Goal: Task Accomplishment & Management: Complete application form

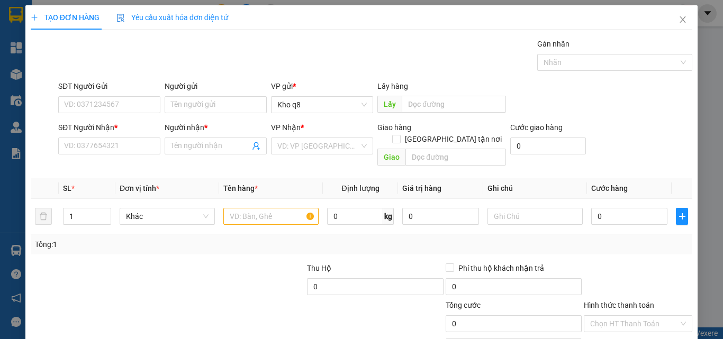
click at [112, 138] on input "SĐT Người Nhận *" at bounding box center [109, 146] width 102 height 17
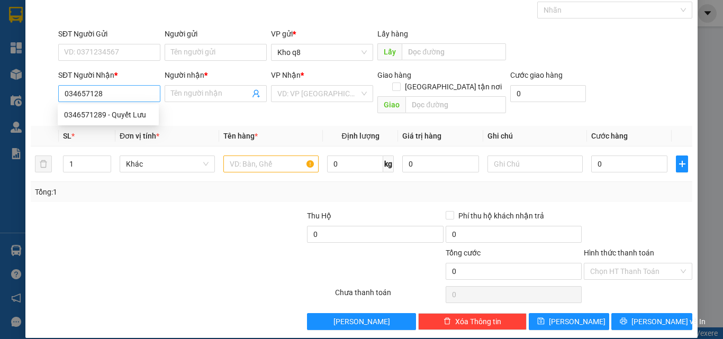
type input "0346571289"
click at [85, 114] on div "0346571289 - Quyết Lưu" at bounding box center [108, 115] width 88 height 12
type input "Quyết Lưu"
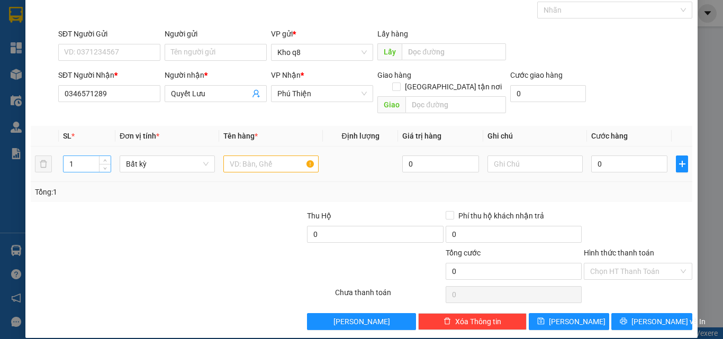
type input "0346571289"
click at [79, 156] on input "1" at bounding box center [86, 164] width 47 height 16
type input "3"
click at [242, 156] on input "text" at bounding box center [270, 164] width 95 height 17
paste input "ục"
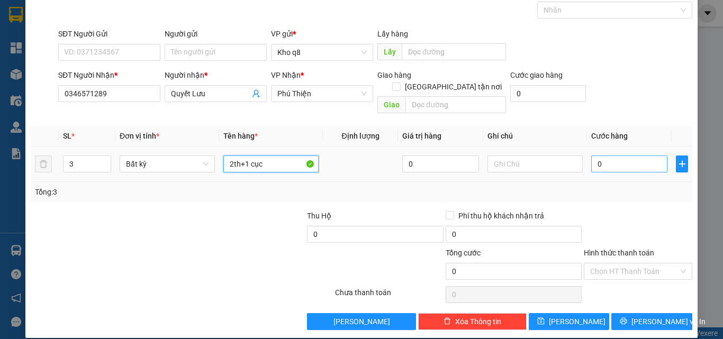
type input "2th+1 cục"
click at [609, 156] on input "0" at bounding box center [629, 164] width 76 height 17
type input "2"
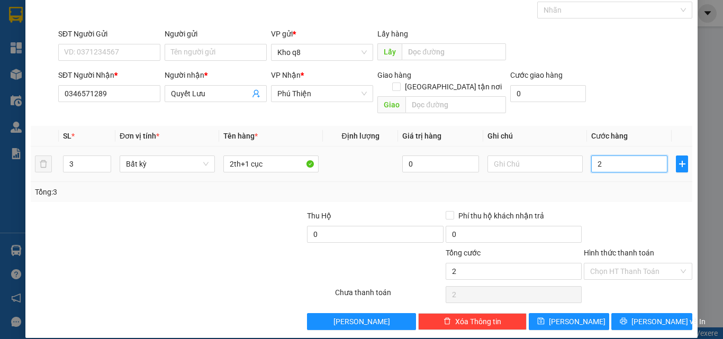
type input "20"
type input "200"
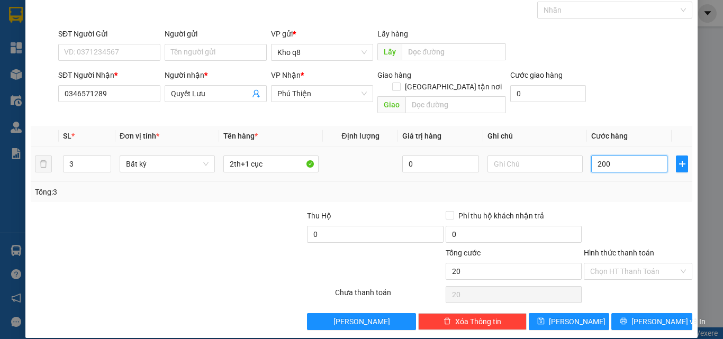
type input "200"
type input "200.000"
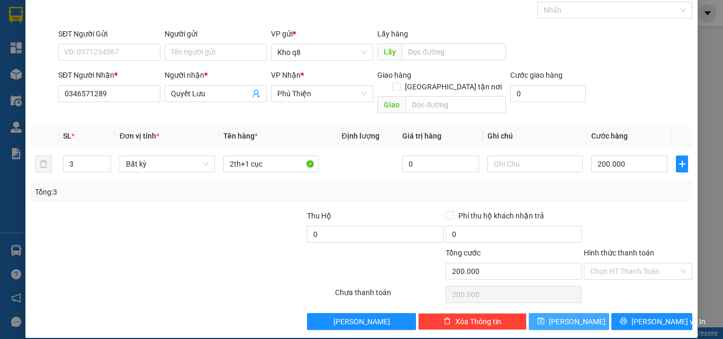
click at [561, 313] on button "[PERSON_NAME]" at bounding box center [569, 321] width 81 height 17
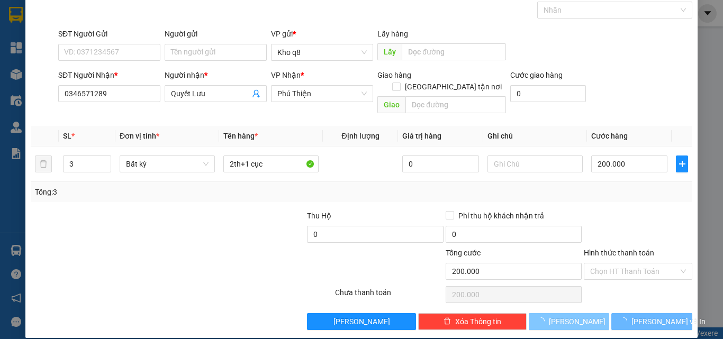
type input "1"
type input "0"
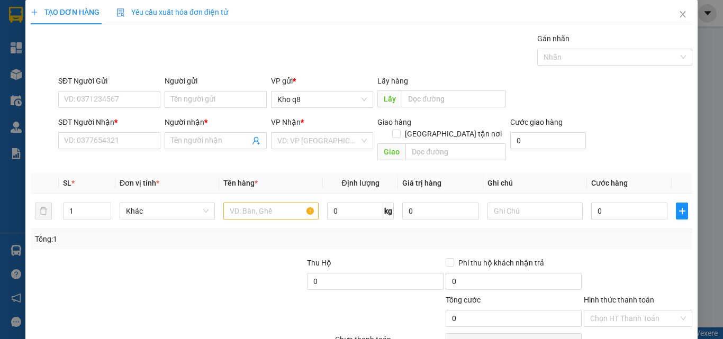
scroll to position [0, 0]
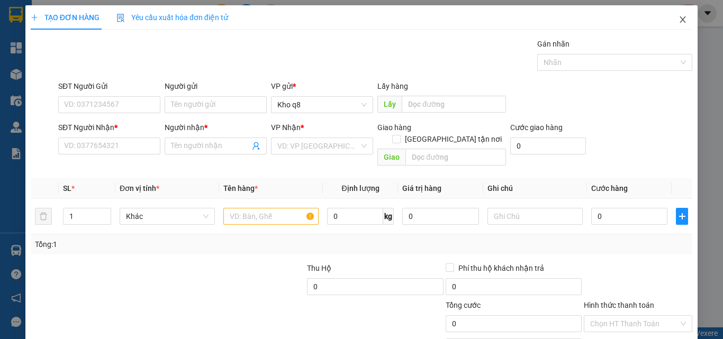
click at [680, 19] on icon "close" at bounding box center [683, 19] width 6 height 6
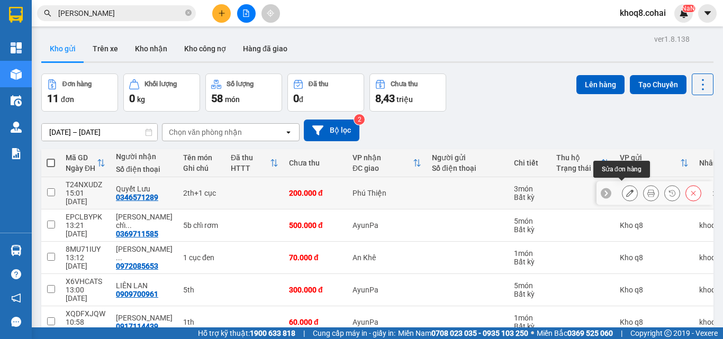
click at [622, 184] on button at bounding box center [629, 193] width 15 height 19
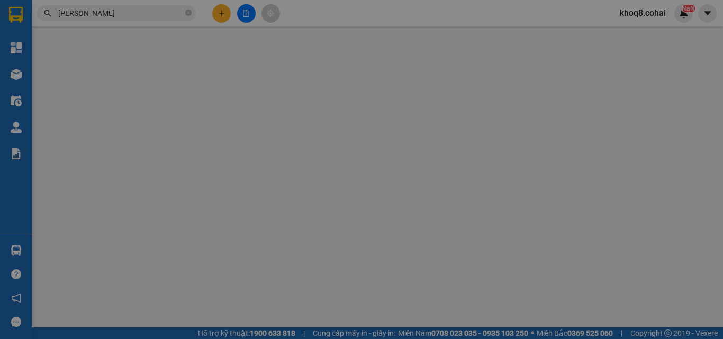
type input "0346571289"
type input "Quyết Lưu"
type input "200.000"
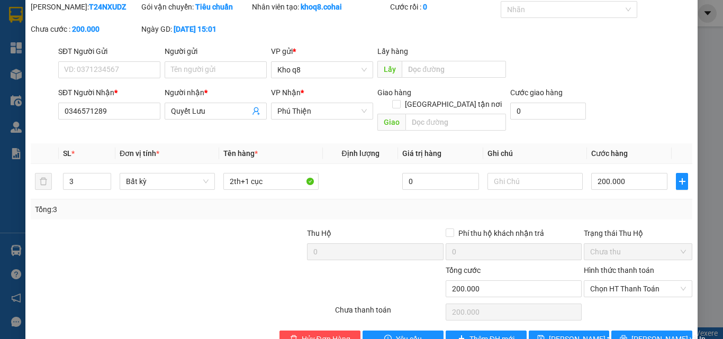
scroll to position [54, 0]
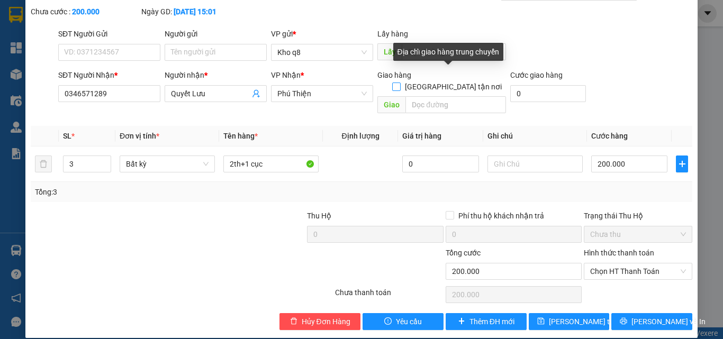
click at [399, 83] on input "[GEOGRAPHIC_DATA] tận nơi" at bounding box center [395, 86] width 7 height 7
checkbox input "true"
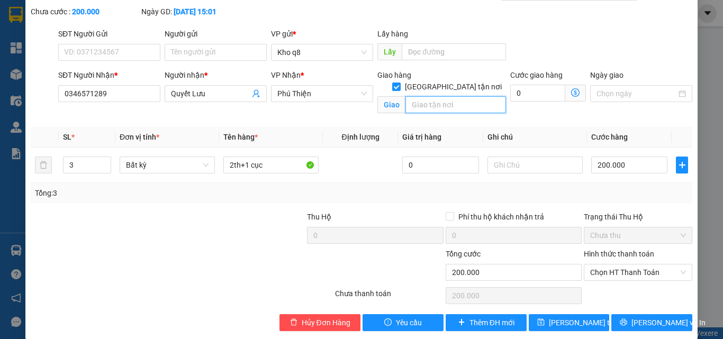
click at [420, 96] on input "text" at bounding box center [455, 104] width 101 height 17
click at [461, 96] on input "Ia Ptau" at bounding box center [455, 104] width 101 height 17
paste input "ú"
paste input "ê"
paste input "ện"
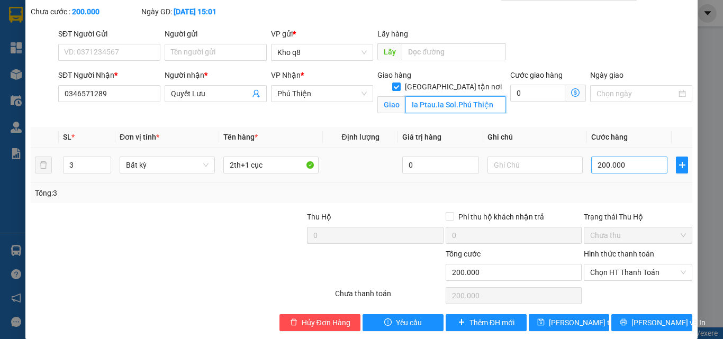
type input "Ia Ptau.Ia Sol.Phú Thiện"
click at [625, 165] on input "200.000" at bounding box center [629, 165] width 76 height 17
type input "25"
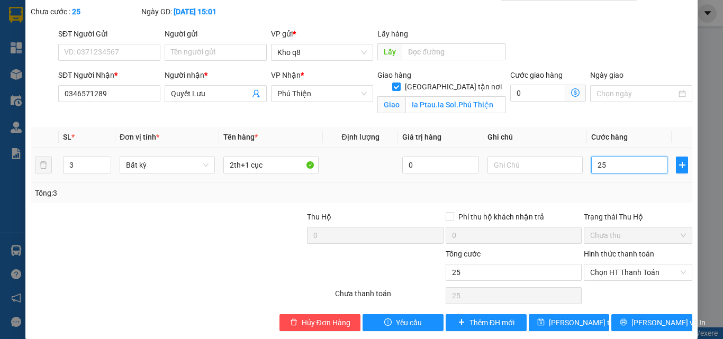
type input "250"
type input "250.000"
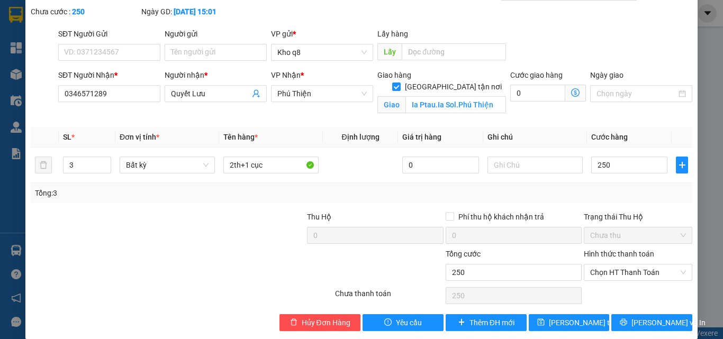
type input "250.000"
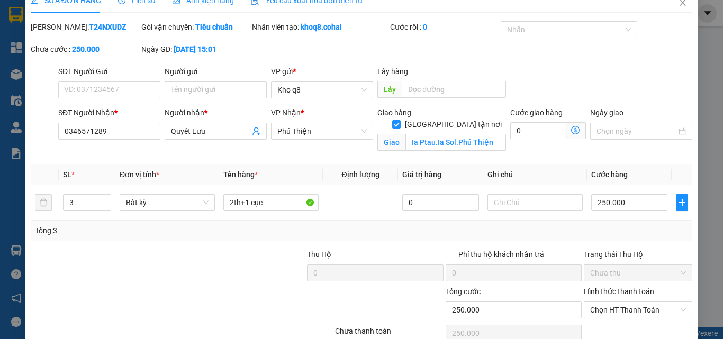
scroll to position [0, 0]
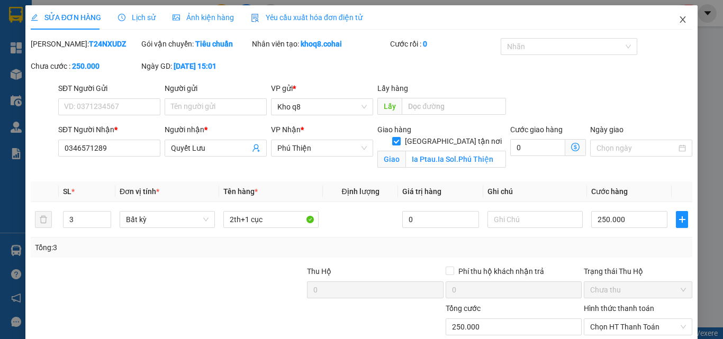
click at [678, 19] on icon "close" at bounding box center [682, 19] width 8 height 8
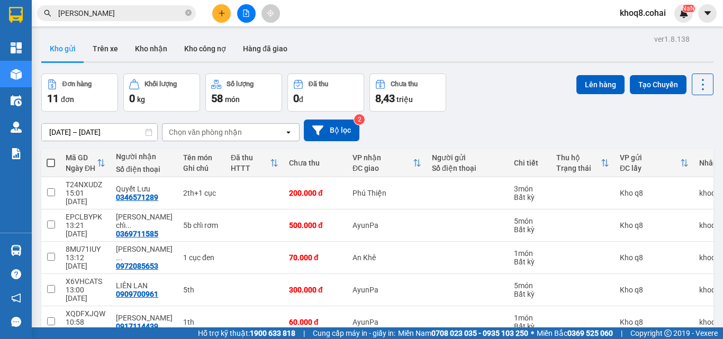
click at [140, 15] on input "[PERSON_NAME]" at bounding box center [120, 13] width 125 height 12
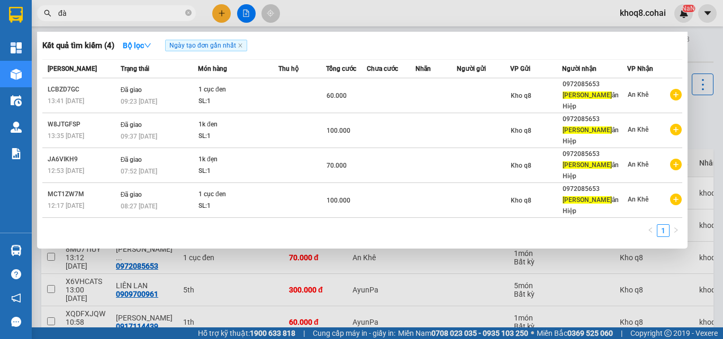
type input "đ"
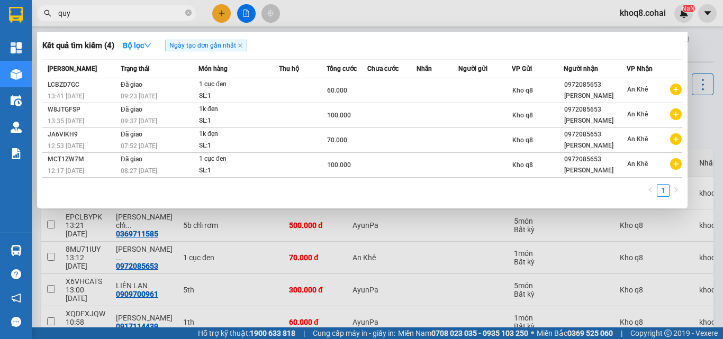
paste input "ê"
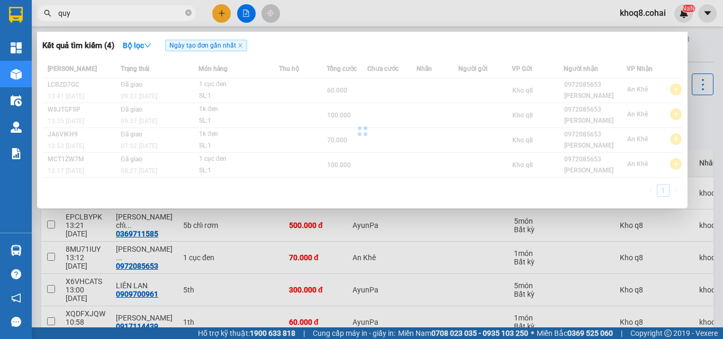
paste input "ết"
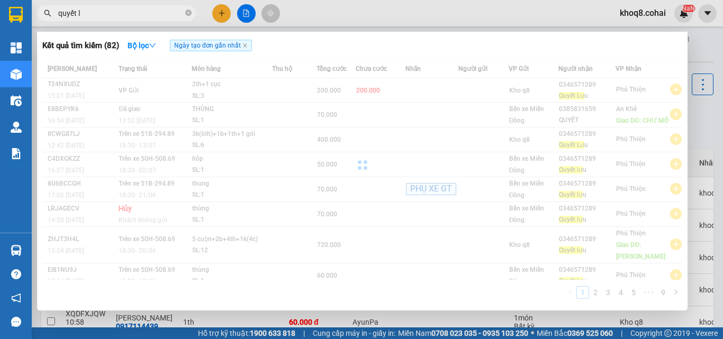
paste input "ư"
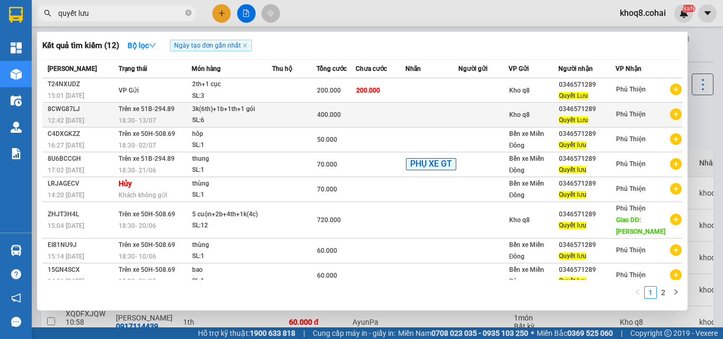
type input "quyết lưu"
click at [351, 115] on div "400.000" at bounding box center [336, 115] width 38 height 12
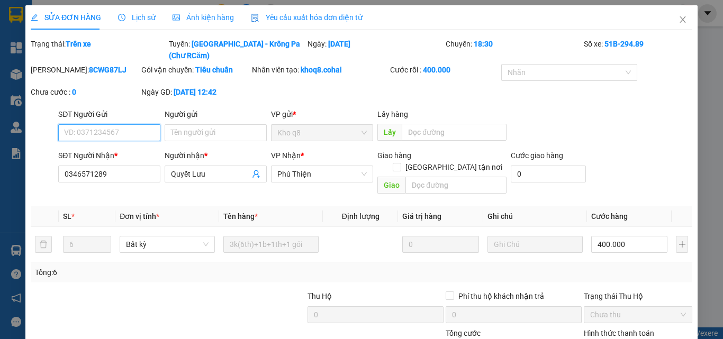
type input "0346571289"
type input "Quyết Lưu"
type input "400.000"
click at [134, 16] on span "Lịch sử" at bounding box center [137, 17] width 38 height 8
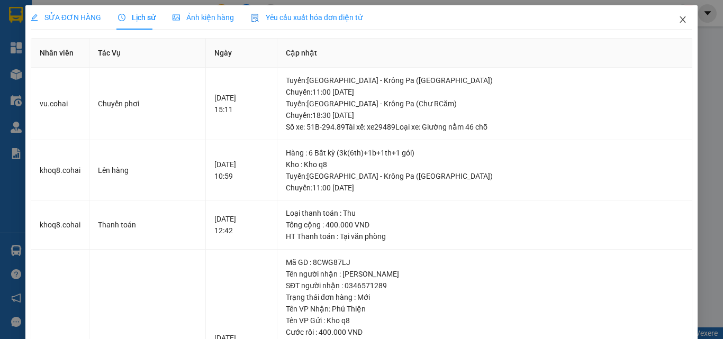
click at [678, 16] on icon "close" at bounding box center [682, 19] width 8 height 8
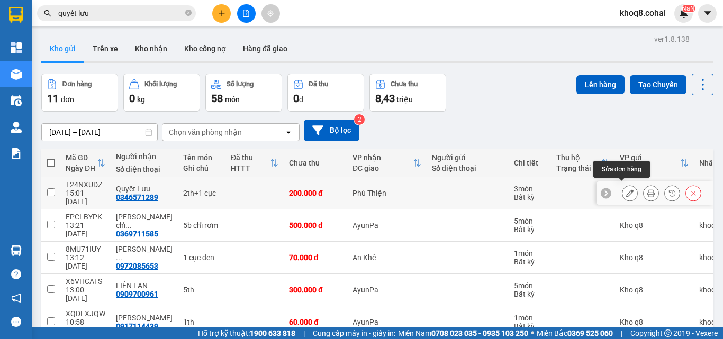
click at [626, 189] on icon at bounding box center [629, 192] width 7 height 7
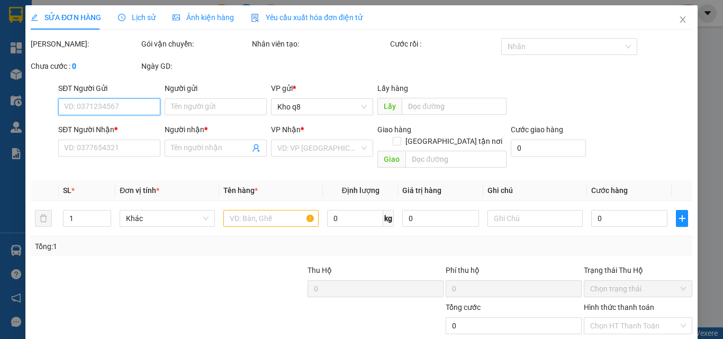
type input "0346571289"
type input "Quyết Lưu"
type input "200.000"
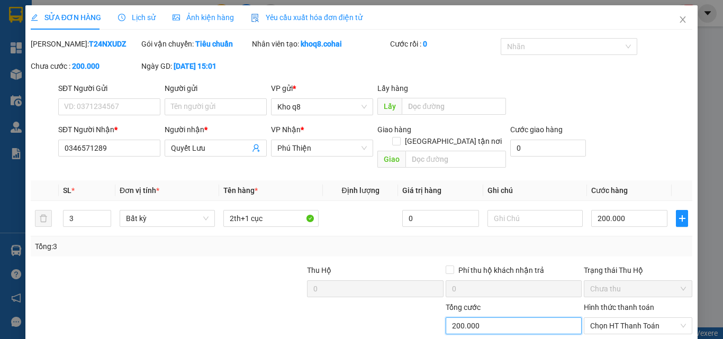
click at [478, 319] on input "200.000" at bounding box center [514, 325] width 136 height 17
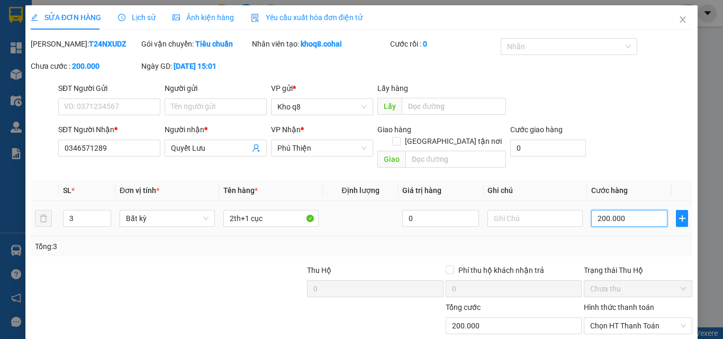
click at [624, 210] on input "200.000" at bounding box center [629, 218] width 76 height 17
type input "25"
type input "250"
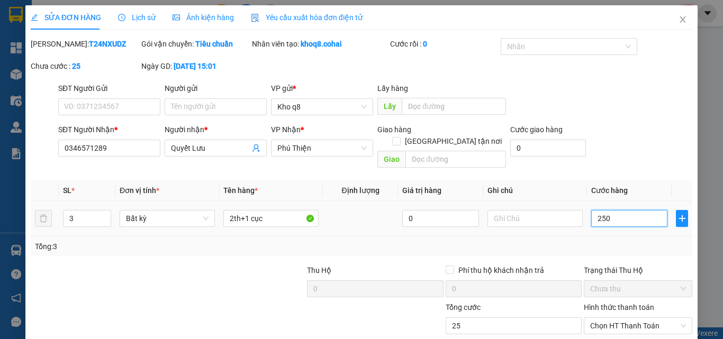
type input "250"
click at [622, 318] on span "Chọn HT Thanh Toán" at bounding box center [638, 326] width 96 height 16
type input "250"
type input "250.000"
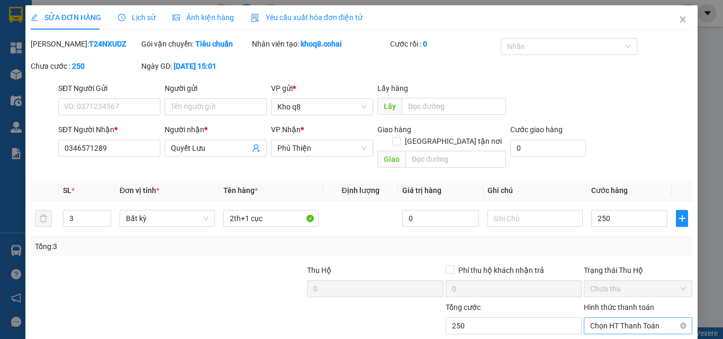
type input "250.000"
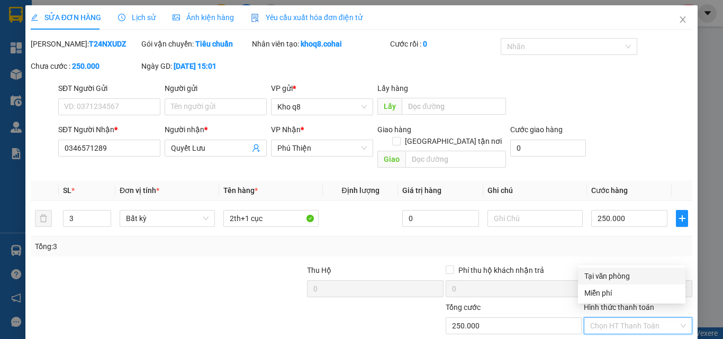
click at [615, 274] on div "Tại văn phòng" at bounding box center [631, 276] width 95 height 12
type input "0"
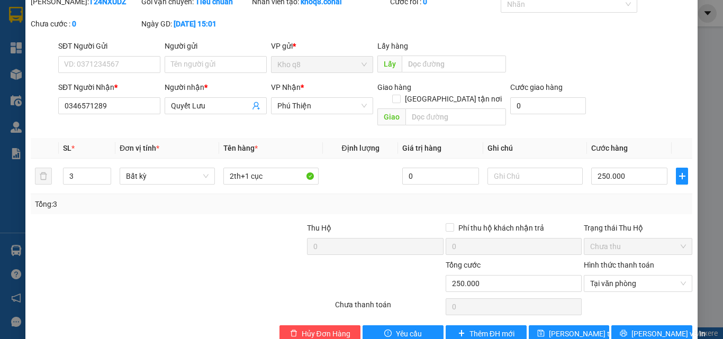
scroll to position [54, 0]
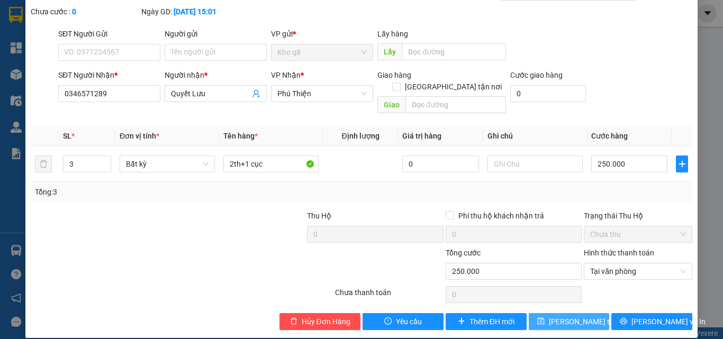
click at [565, 316] on span "[PERSON_NAME] thay đổi" at bounding box center [591, 322] width 85 height 12
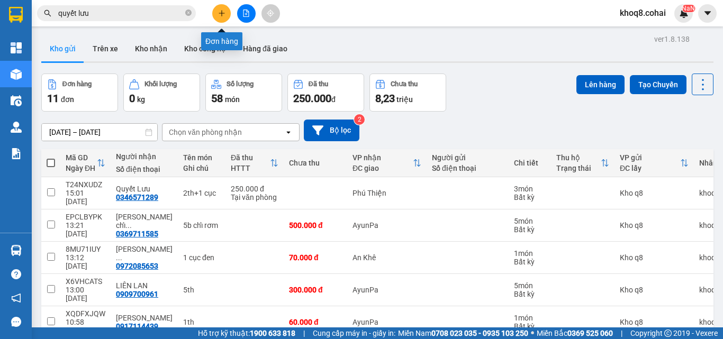
click at [222, 11] on icon "plus" at bounding box center [221, 13] width 7 height 7
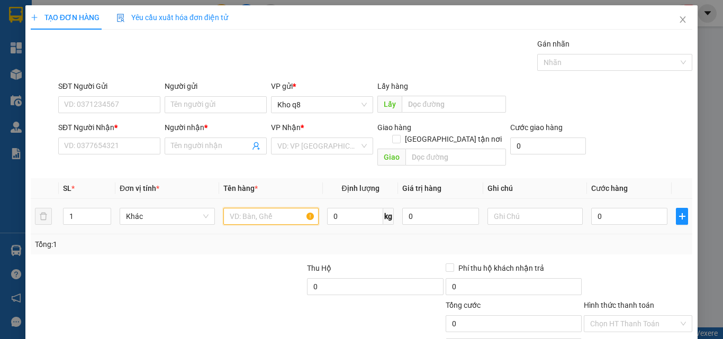
click at [239, 208] on input "text" at bounding box center [270, 216] width 95 height 17
paste input "ô"
paste input "ồng"
paste input "ải"
type input "[PERSON_NAME] 12.600kg*650"
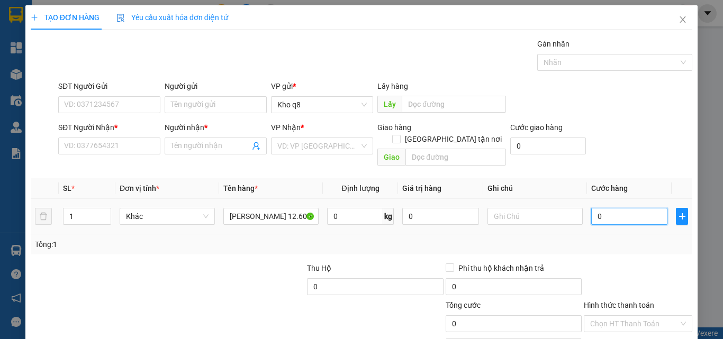
click at [606, 208] on input "0" at bounding box center [629, 216] width 76 height 17
click at [632, 208] on input "0" at bounding box center [629, 216] width 76 height 17
type input "08"
type input "8"
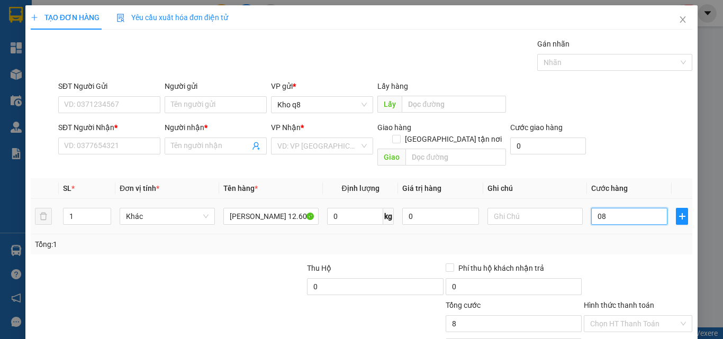
type input "081"
type input "81"
type input "0.819"
type input "819"
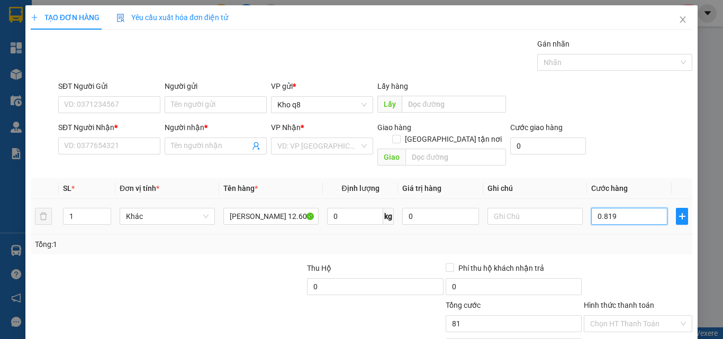
type input "819"
type input "08.190"
type input "8.190"
type input "8.190.000"
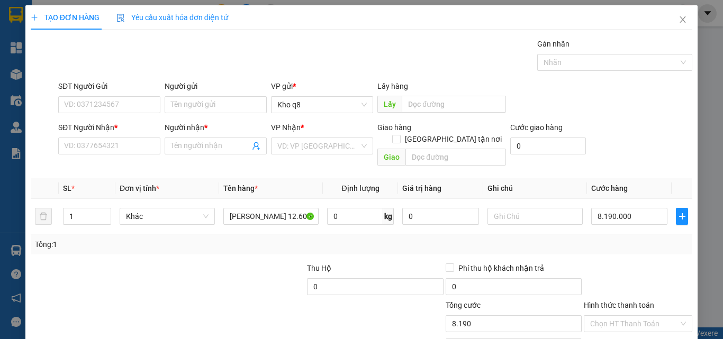
type input "8.190.000"
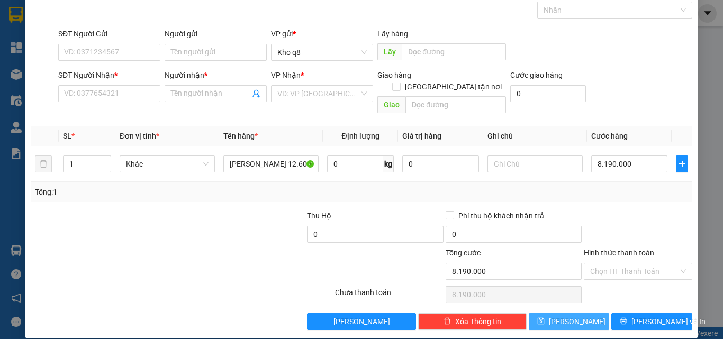
click at [573, 316] on span "[PERSON_NAME]" at bounding box center [577, 322] width 57 height 12
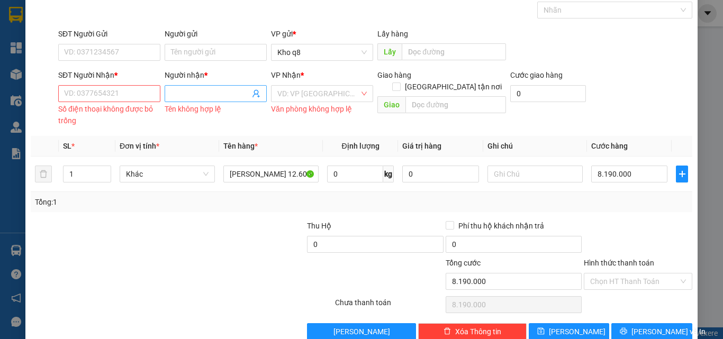
click at [202, 94] on input "Người nhận *" at bounding box center [210, 94] width 79 height 12
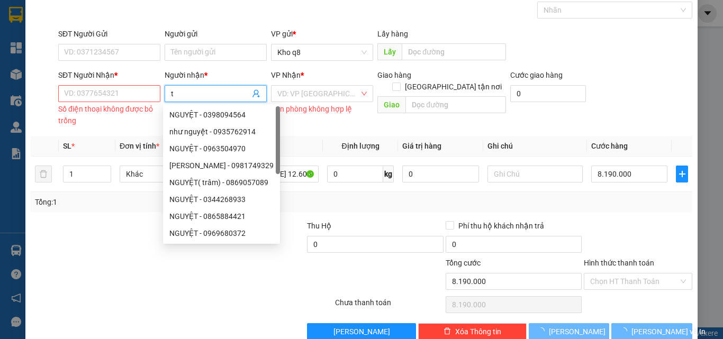
paste input "ải"
type input "tải"
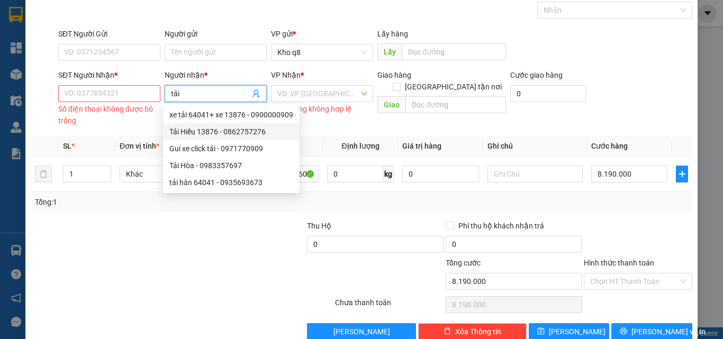
click at [203, 131] on div "Tải Hiếu 13876 - 0862757276" at bounding box center [231, 132] width 124 height 12
type input "0862757276"
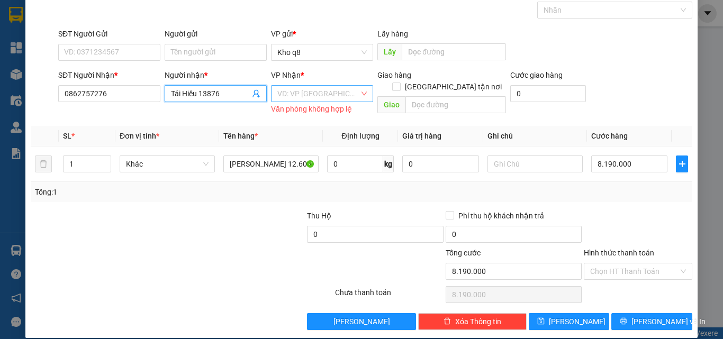
type input "Tải Hiếu 13876"
click at [315, 94] on input "search" at bounding box center [318, 94] width 82 height 16
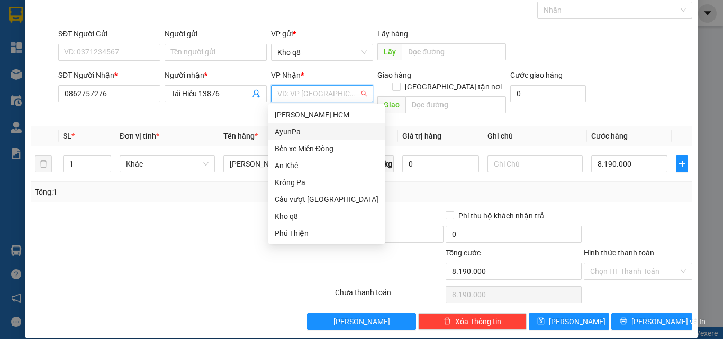
click at [292, 130] on div "AyunPa" at bounding box center [327, 132] width 104 height 12
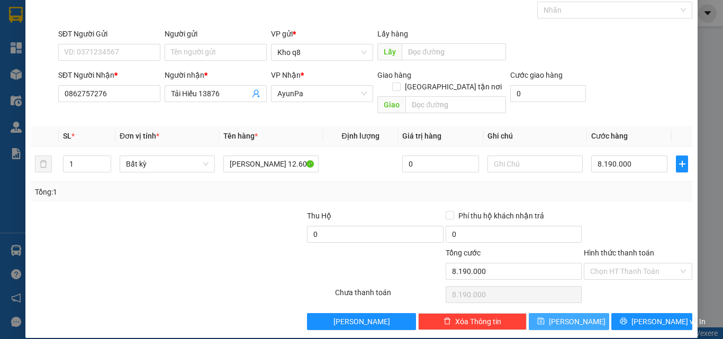
click at [573, 316] on span "[PERSON_NAME]" at bounding box center [577, 322] width 57 height 12
type input "0"
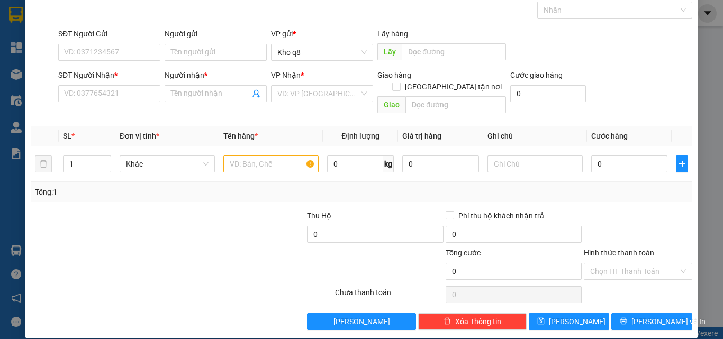
scroll to position [0, 0]
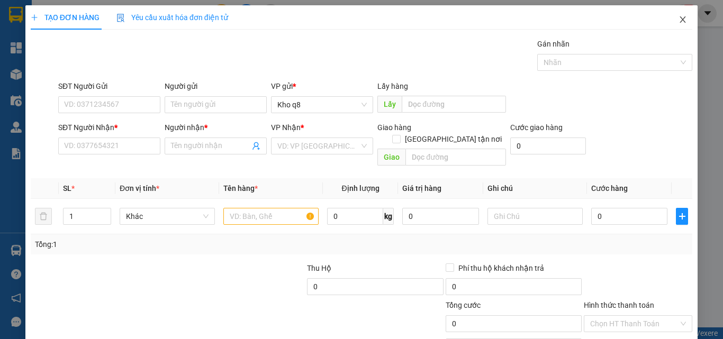
click at [678, 16] on icon "close" at bounding box center [682, 19] width 8 height 8
click at [676, 16] on div "NaN" at bounding box center [683, 13] width 19 height 19
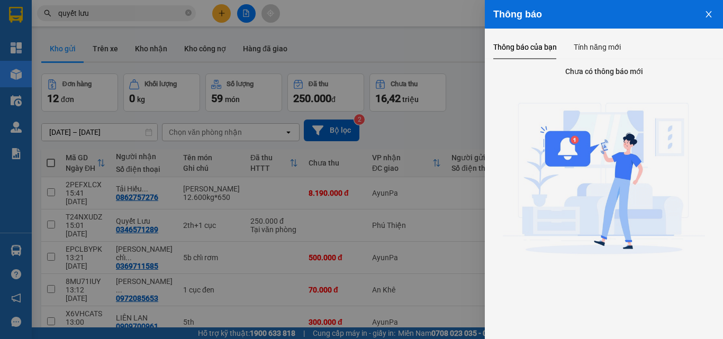
click at [438, 201] on div at bounding box center [361, 169] width 723 height 339
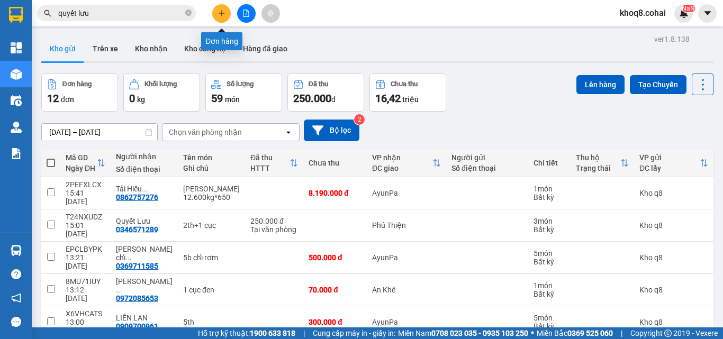
click at [217, 8] on button at bounding box center [221, 13] width 19 height 19
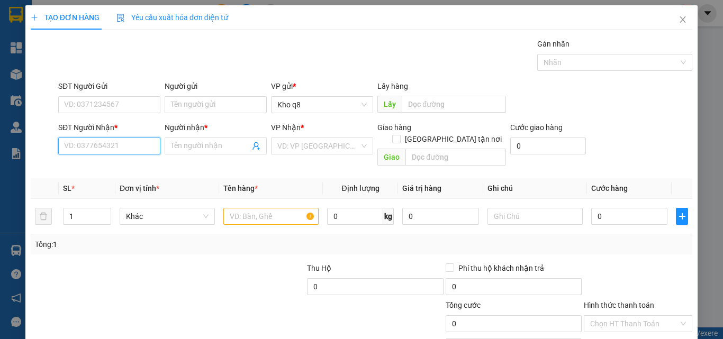
click at [117, 145] on input "SĐT Người Nhận *" at bounding box center [109, 146] width 102 height 17
type input "0977525879"
click at [180, 145] on input "Người nhận *" at bounding box center [210, 146] width 79 height 12
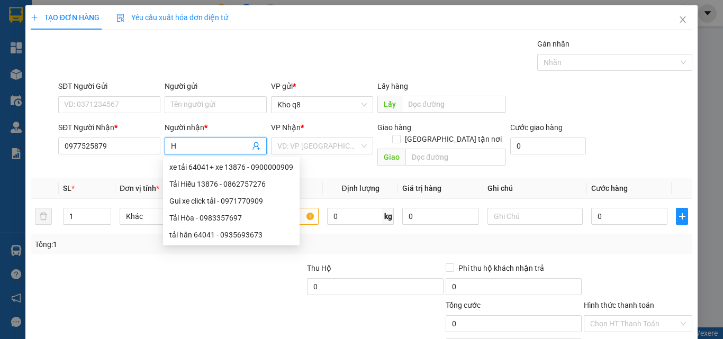
paste input "â"
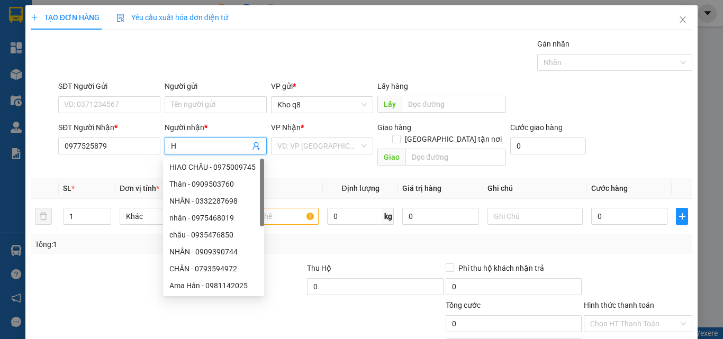
paste input "ậu"
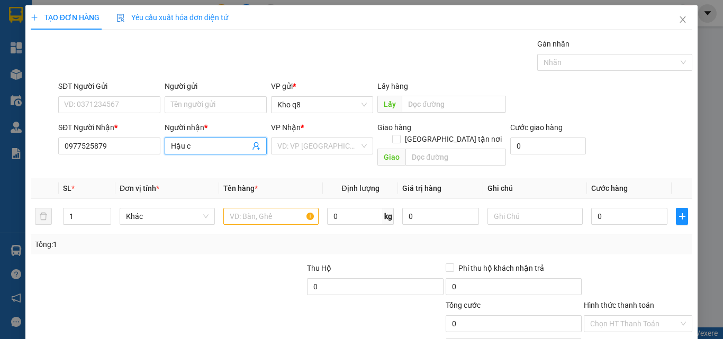
paste input "ư"
paste input "ửa"
paste input "ô"
paste input "ốn"
type input "Hậu cửa cuốn"
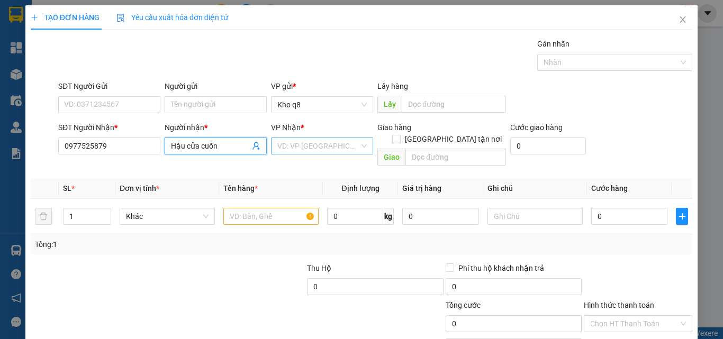
click at [299, 143] on input "search" at bounding box center [318, 146] width 82 height 16
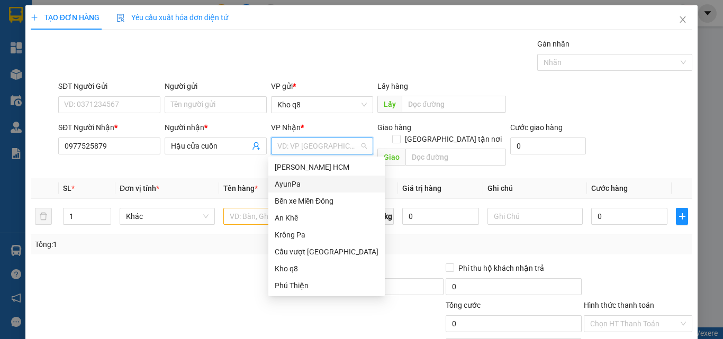
click at [288, 182] on div "AyunPa" at bounding box center [327, 184] width 104 height 12
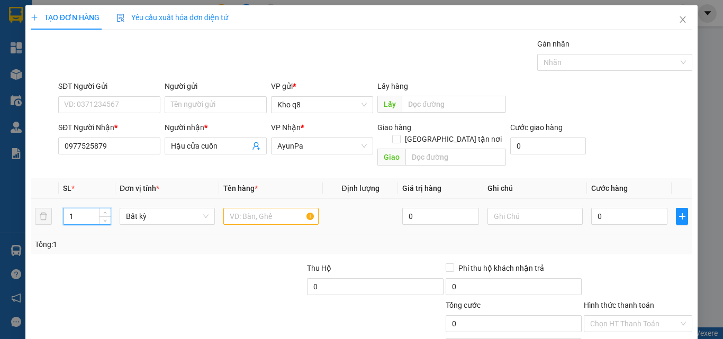
click at [79, 208] on input "1" at bounding box center [86, 216] width 47 height 16
type input "6"
click at [247, 208] on input "text" at bounding box center [270, 216] width 95 height 17
paste input "ón"
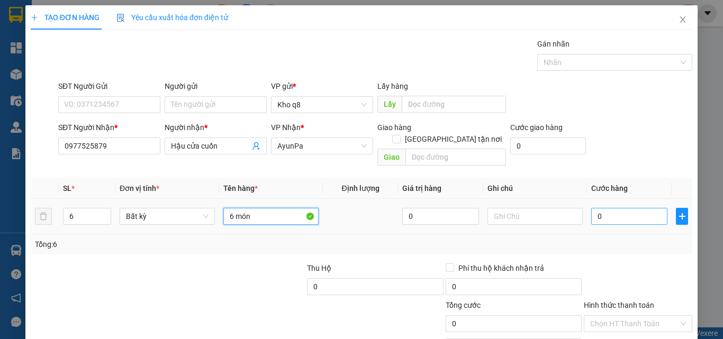
type input "6 món"
click at [620, 208] on input "0" at bounding box center [629, 216] width 76 height 17
type input "1"
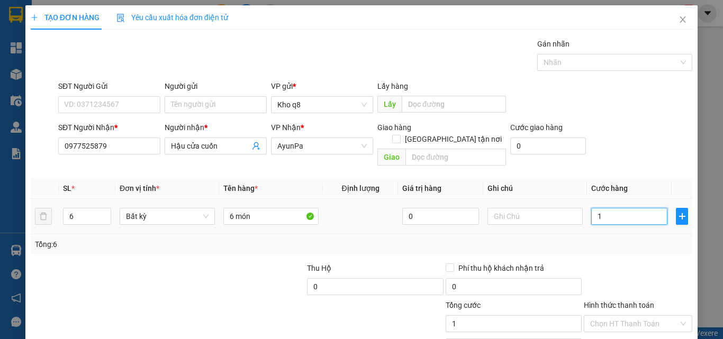
type input "10"
type input "100"
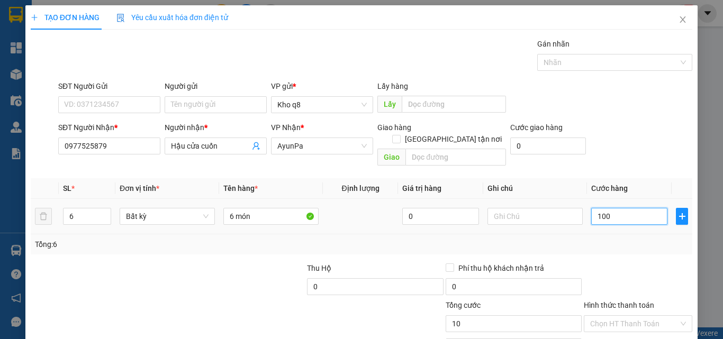
type input "100"
type input "1.000"
type input "1.000.000"
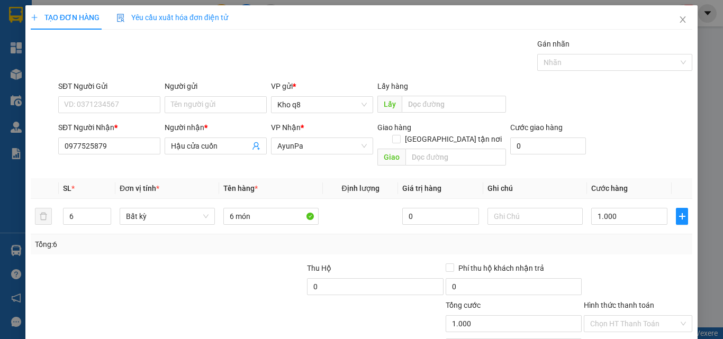
type input "1.000.000"
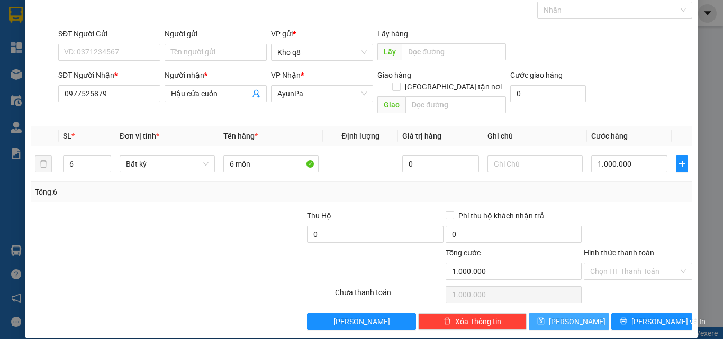
click at [578, 313] on button "[PERSON_NAME]" at bounding box center [569, 321] width 81 height 17
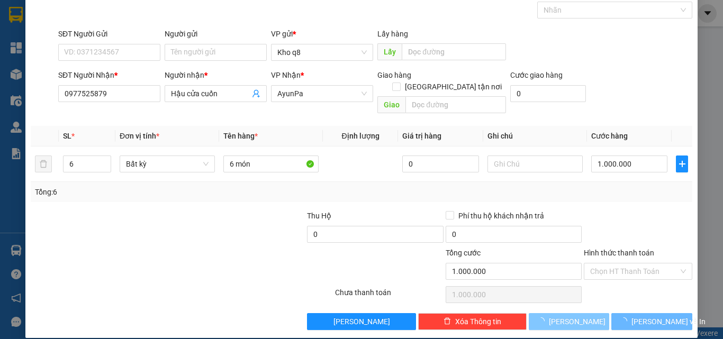
type input "1"
type input "0"
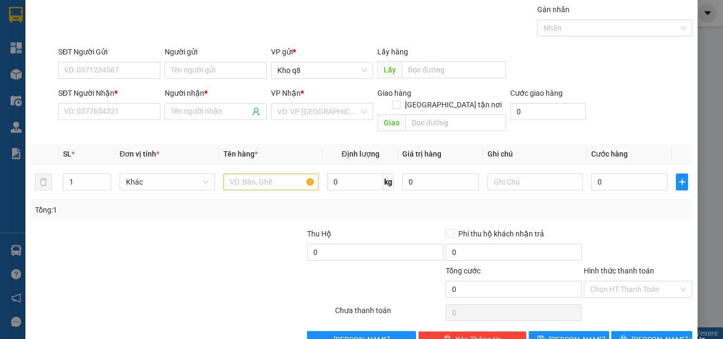
scroll to position [0, 0]
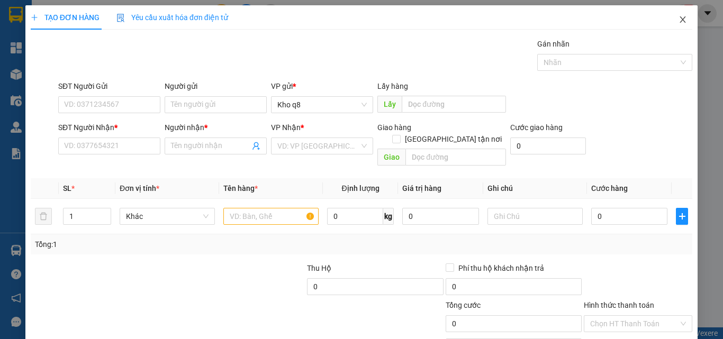
click at [678, 19] on icon "close" at bounding box center [682, 19] width 8 height 8
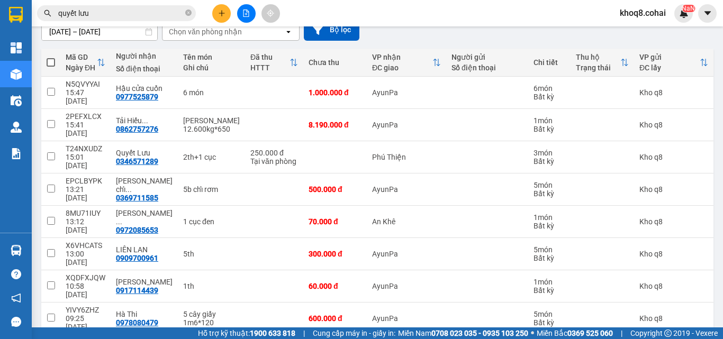
scroll to position [119, 0]
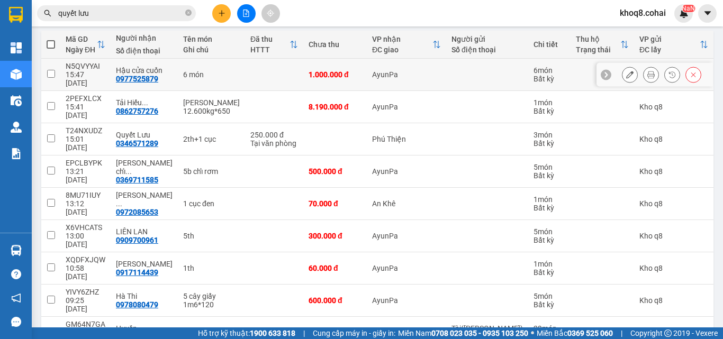
click at [52, 70] on input "checkbox" at bounding box center [51, 74] width 8 height 8
checkbox input "true"
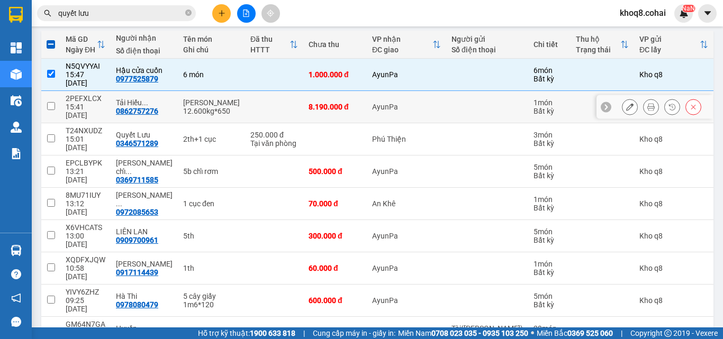
click at [52, 102] on input "checkbox" at bounding box center [51, 106] width 8 height 8
checkbox input "true"
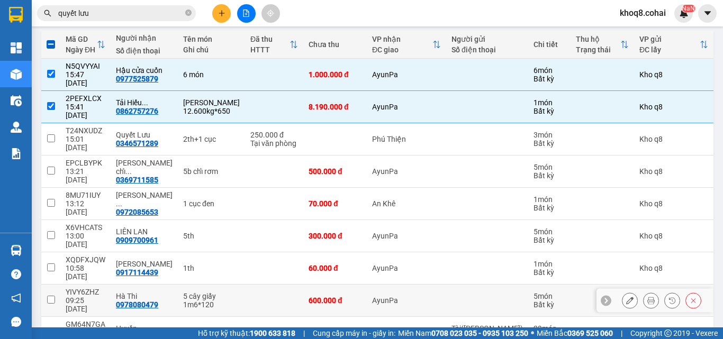
click at [50, 296] on input "checkbox" at bounding box center [51, 300] width 8 height 8
checkbox input "true"
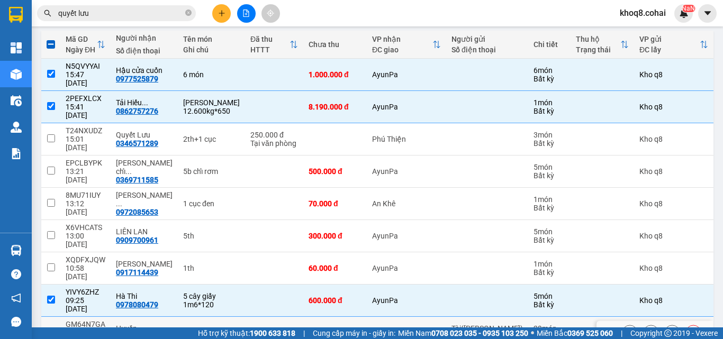
click at [50, 328] on input "checkbox" at bounding box center [51, 332] width 8 height 8
checkbox input "true"
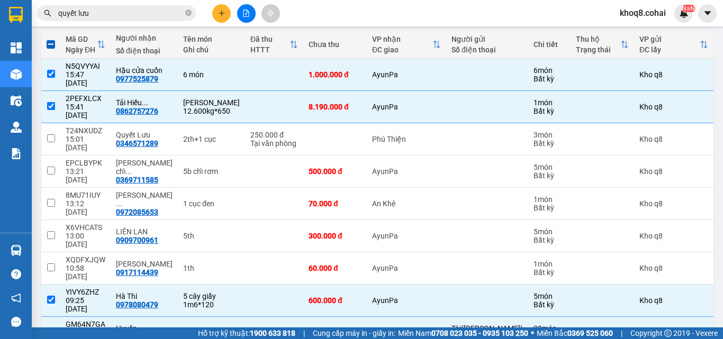
checkbox input "true"
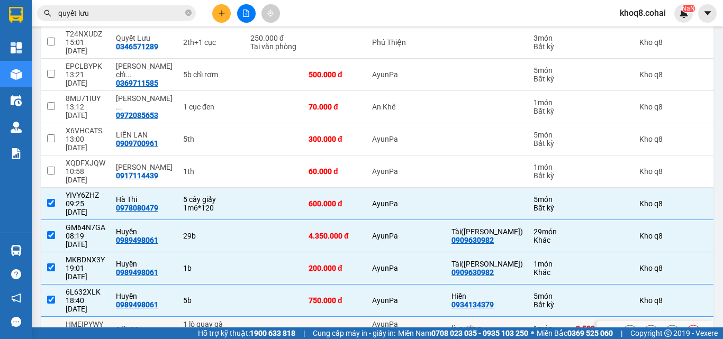
click at [52, 328] on input "checkbox" at bounding box center [51, 332] width 8 height 8
checkbox input "true"
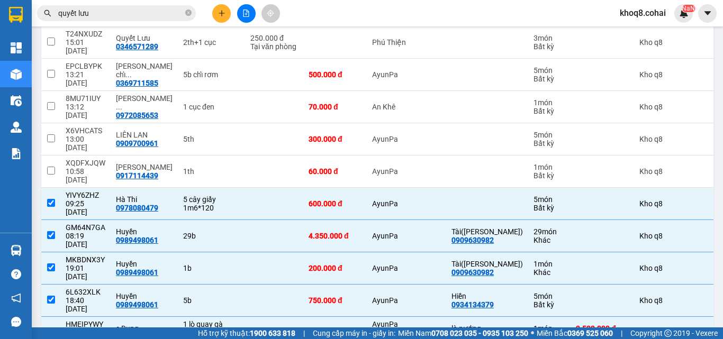
click at [711, 152] on main "ver 1.8.138 Kho gửi Trên xe Kho nhận Kho công nợ Hàng đã giao Đơn hàng 13 đơn K…" at bounding box center [361, 164] width 723 height 328
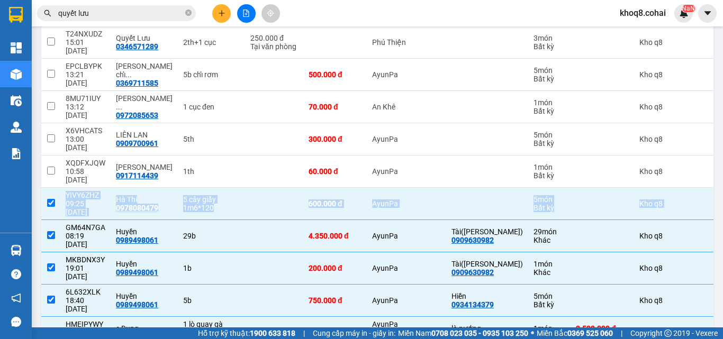
drag, startPoint x: 711, startPoint y: 152, endPoint x: 722, endPoint y: 106, distance: 47.0
click at [722, 106] on main "ver 1.8.138 Kho gửi Trên xe Kho nhận Kho công nợ Hàng đã giao Đơn hàng 13 đơn K…" at bounding box center [361, 164] width 723 height 328
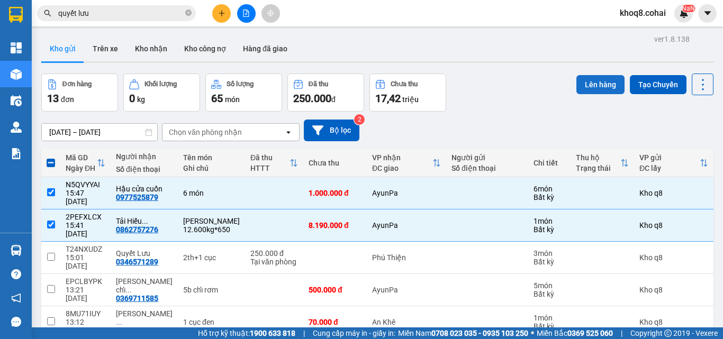
click at [585, 83] on button "Lên hàng" at bounding box center [600, 84] width 48 height 19
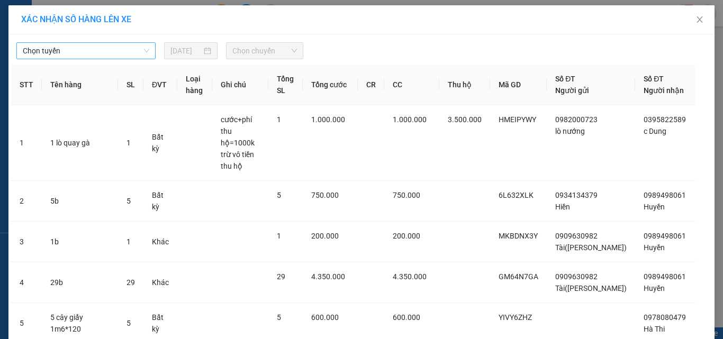
click at [90, 49] on span "Chọn tuyến" at bounding box center [86, 51] width 126 height 16
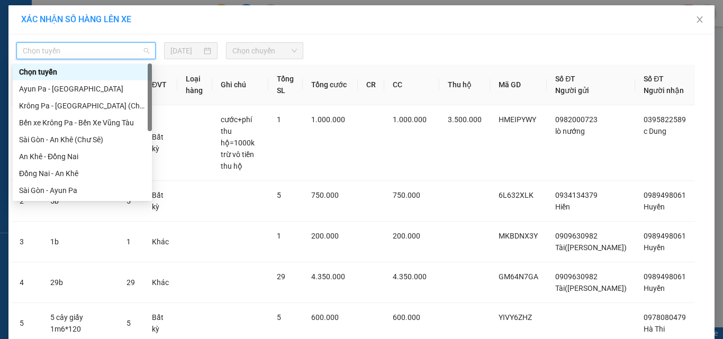
click at [150, 74] on div at bounding box center [150, 97] width 4 height 68
click at [119, 339] on html "Kết quả tìm kiếm ( 12 ) Bộ lọc Ngày tạo đơn gần nhất Mã ĐH Trạng thái Món hàng …" at bounding box center [361, 169] width 723 height 339
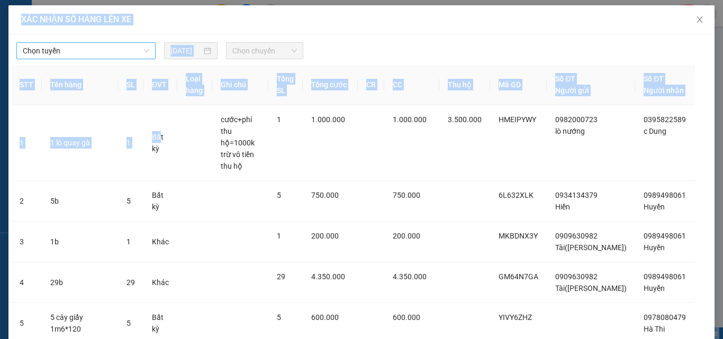
click at [92, 51] on span "Chọn tuyến" at bounding box center [86, 51] width 126 height 16
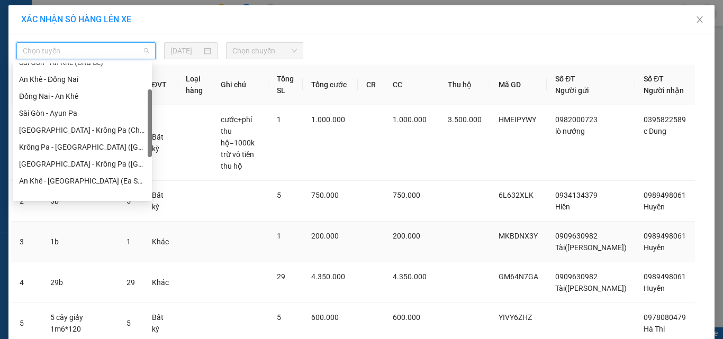
scroll to position [152, 0]
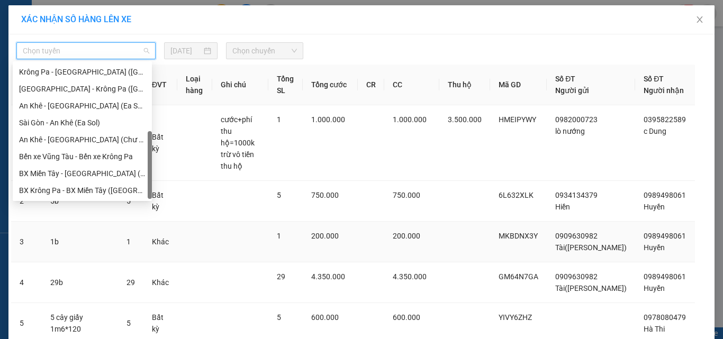
drag, startPoint x: 150, startPoint y: 83, endPoint x: 148, endPoint y: 237, distance: 154.0
click at [148, 237] on body "Kết quả tìm kiếm ( 12 ) Bộ lọc Ngày tạo đơn gần nhất Mã ĐH Trạng thái Món hàng …" at bounding box center [361, 169] width 723 height 339
click at [668, 49] on div "Chọn tuyến [DATE] Chọn chuyến" at bounding box center [361, 48] width 701 height 22
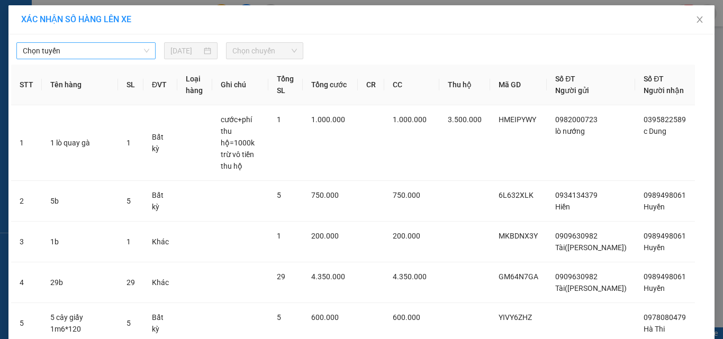
click at [104, 49] on span "Chọn tuyến" at bounding box center [86, 51] width 126 height 16
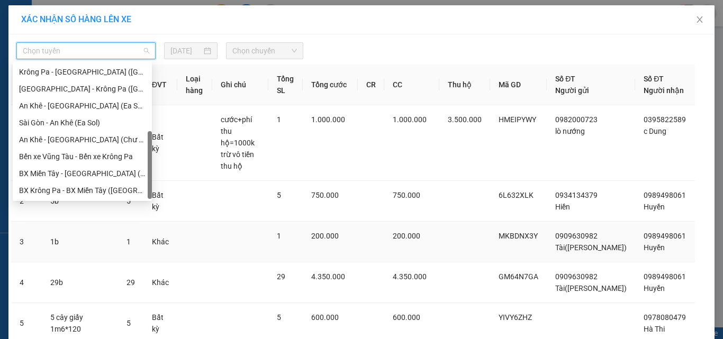
drag, startPoint x: 150, startPoint y: 82, endPoint x: 138, endPoint y: 211, distance: 129.2
click at [138, 211] on body "Kết quả tìm kiếm ( 12 ) Bộ lọc Ngày tạo đơn gần nhất Mã ĐH Trạng thái Món hàng …" at bounding box center [361, 169] width 723 height 339
click at [86, 87] on div "[GEOGRAPHIC_DATA] - Krông Pa ([GEOGRAPHIC_DATA])" at bounding box center [82, 89] width 126 height 12
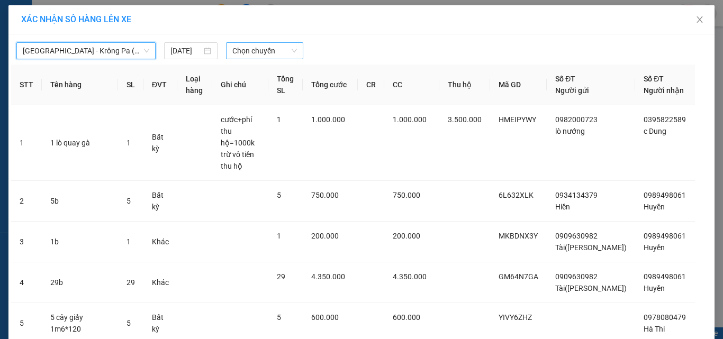
click at [269, 48] on span "Chọn chuyến" at bounding box center [264, 51] width 65 height 16
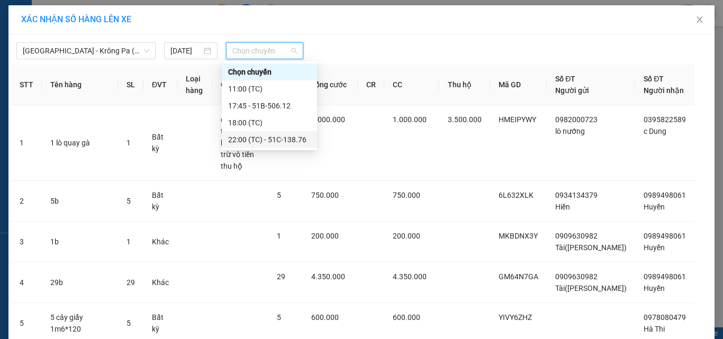
click at [297, 138] on div "22:00 (TC) - 51C-138.76" at bounding box center [269, 140] width 83 height 12
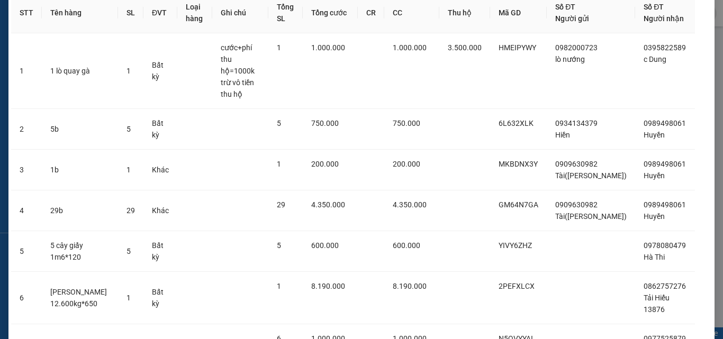
scroll to position [193, 0]
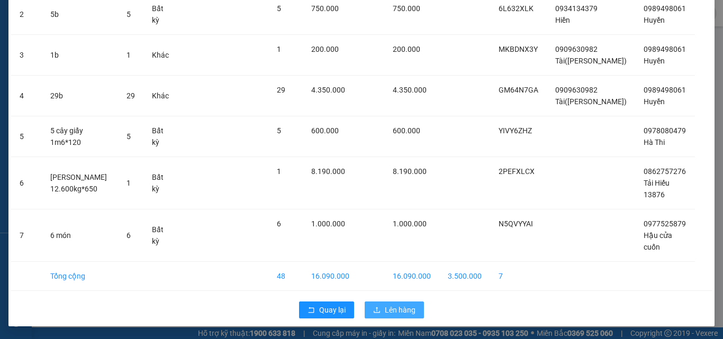
click at [390, 312] on span "Lên hàng" at bounding box center [400, 310] width 31 height 12
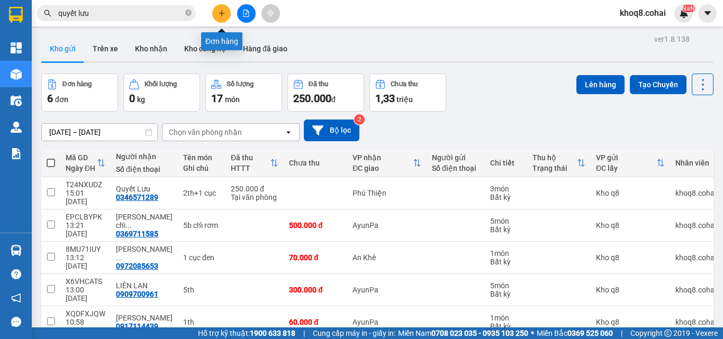
click at [228, 11] on button at bounding box center [221, 13] width 19 height 19
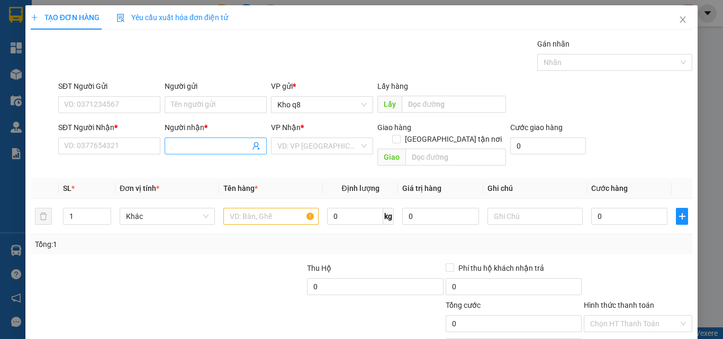
click at [185, 147] on input "Người nhận *" at bounding box center [210, 146] width 79 height 12
paste input "à"
type input "hà q"
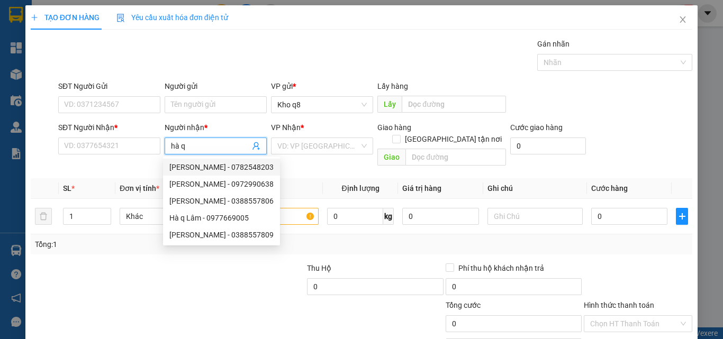
click at [222, 168] on div "[PERSON_NAME] - 0782548203" at bounding box center [221, 167] width 104 height 12
type input "0782548203"
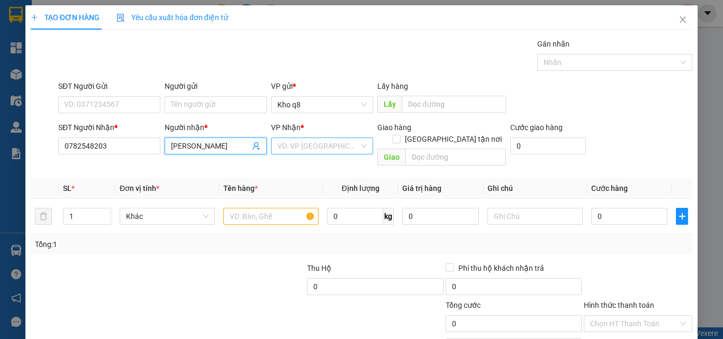
type input "[PERSON_NAME]"
click at [290, 146] on input "search" at bounding box center [318, 146] width 82 height 16
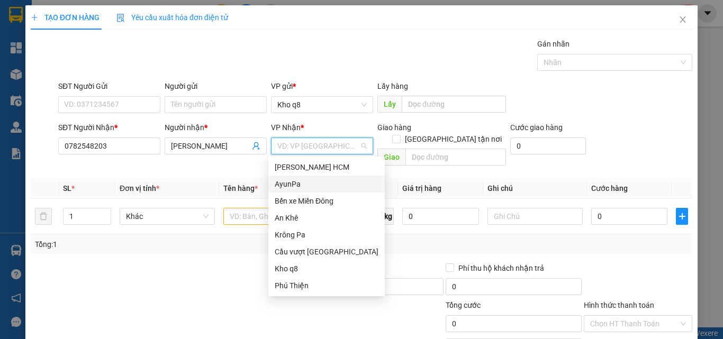
click at [293, 184] on div "AyunPa" at bounding box center [327, 184] width 104 height 12
click at [293, 184] on th "Tên hàng *" at bounding box center [271, 188] width 104 height 21
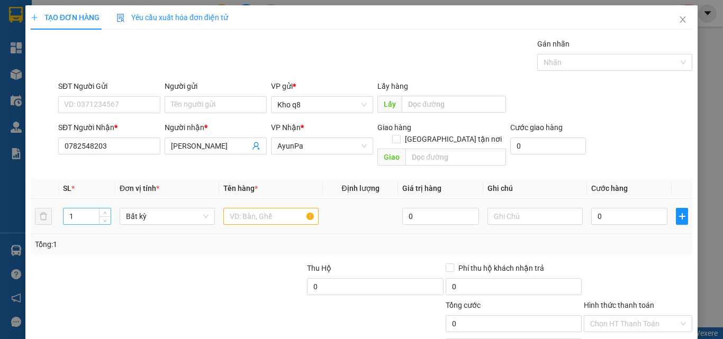
click at [84, 208] on input "1" at bounding box center [86, 216] width 47 height 16
type input "2"
click at [260, 208] on input "text" at bounding box center [270, 216] width 95 height 17
type input "2b"
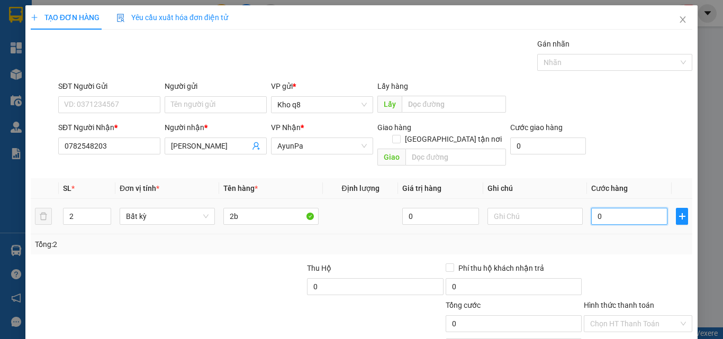
click at [602, 208] on input "0" at bounding box center [629, 216] width 76 height 17
type input "2"
type input "20"
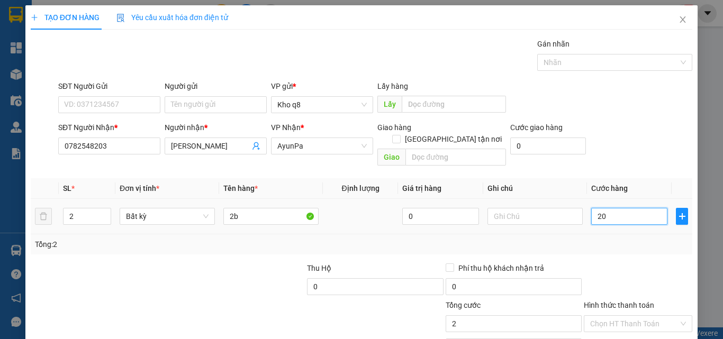
type input "20"
type input "200"
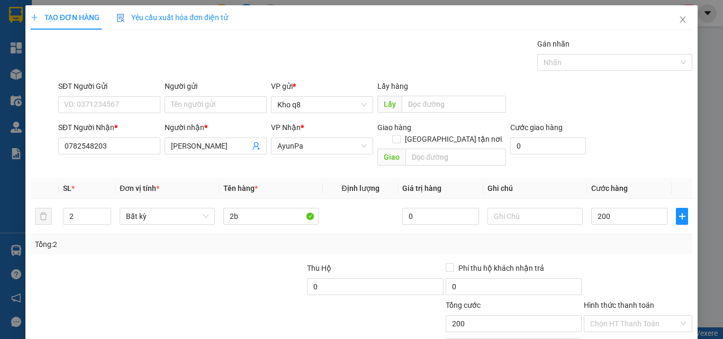
type input "200.000"
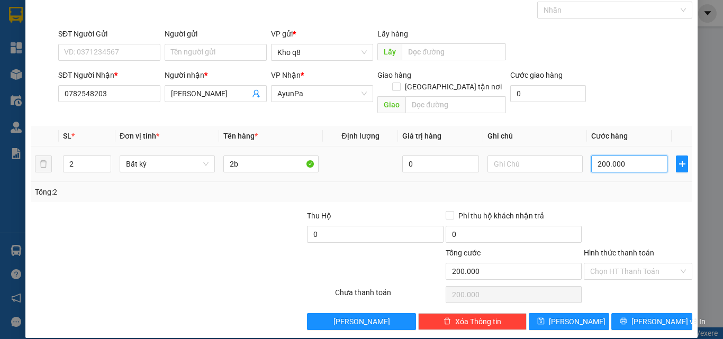
click at [621, 156] on input "200.000" at bounding box center [629, 164] width 76 height 17
type input "1"
type input "18"
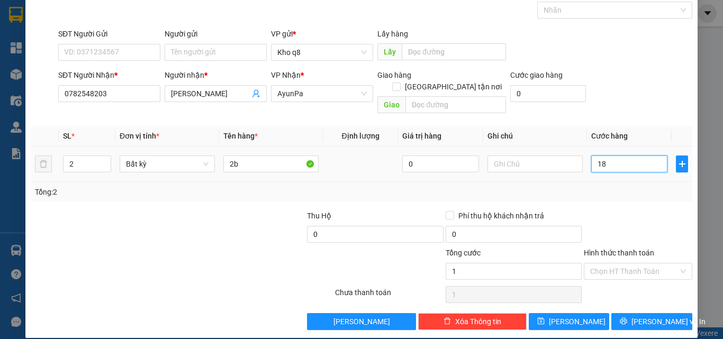
type input "18"
type input "180"
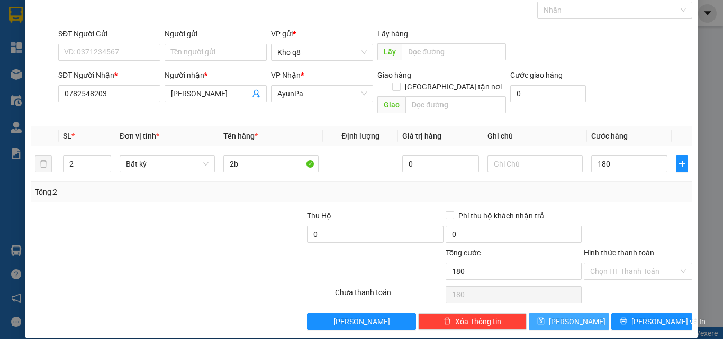
type input "180.000"
click at [564, 316] on span "[PERSON_NAME]" at bounding box center [577, 322] width 57 height 12
type input "1"
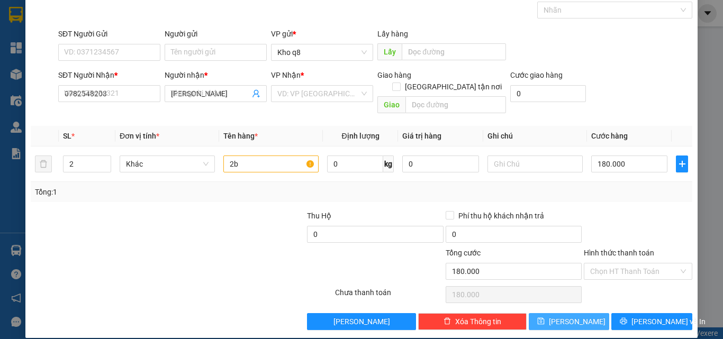
type input "0"
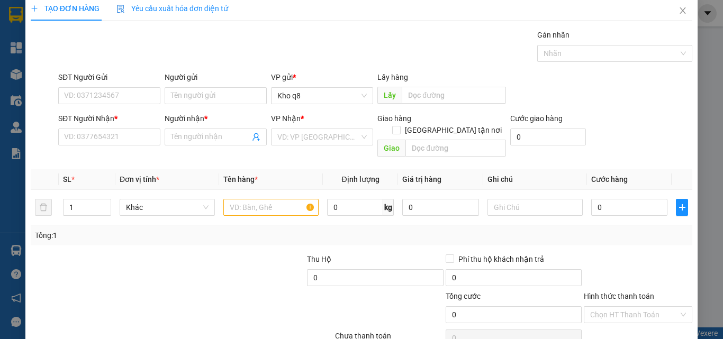
scroll to position [0, 0]
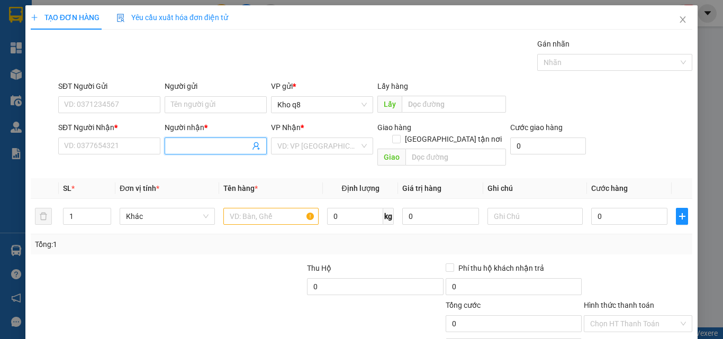
click at [213, 148] on input "Người nhận *" at bounding box center [210, 146] width 79 height 12
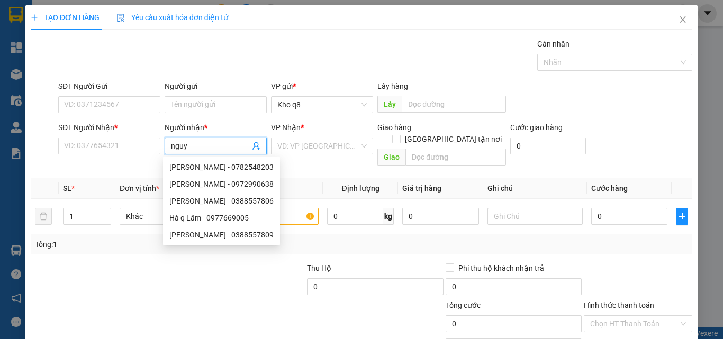
paste input "ê"
paste input "ệt"
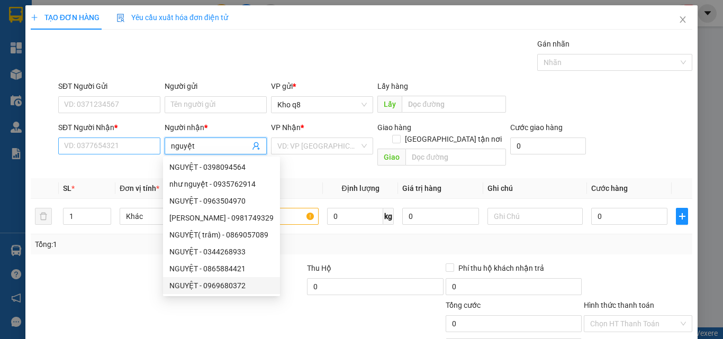
type input "nguyệt"
click at [107, 149] on input "SĐT Người Nhận *" at bounding box center [109, 146] width 102 height 17
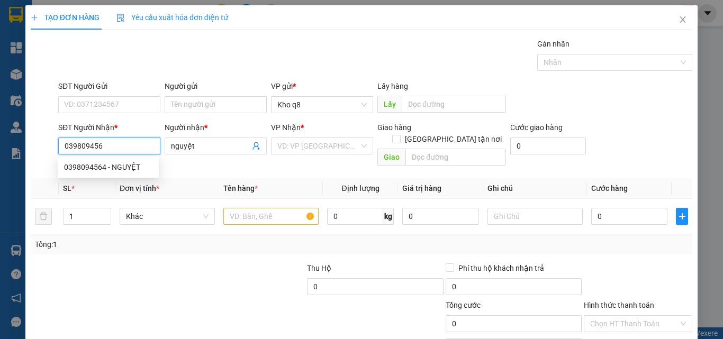
type input "0398094564"
click at [96, 166] on div "0398094564 - NGUYỆT" at bounding box center [108, 167] width 88 height 12
type input "NGUYỆT"
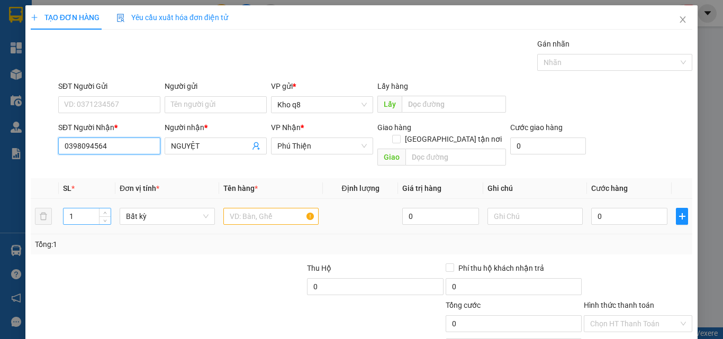
type input "0398094564"
click at [78, 208] on input "1" at bounding box center [86, 216] width 47 height 16
type input "5"
click at [234, 208] on input "text" at bounding box center [270, 216] width 95 height 17
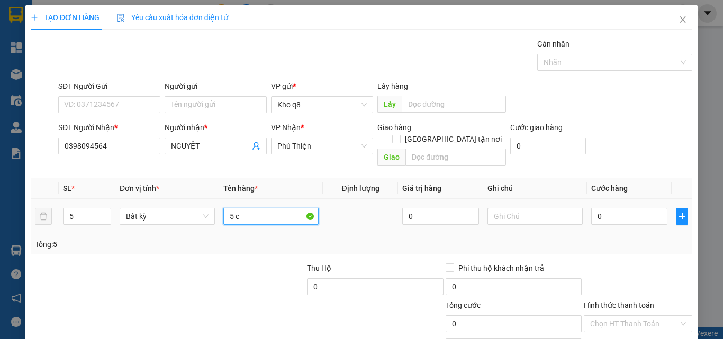
paste input "â"
paste input "ải"
type input "5 cây vải"
click at [618, 208] on input "0" at bounding box center [629, 216] width 76 height 17
type input "4"
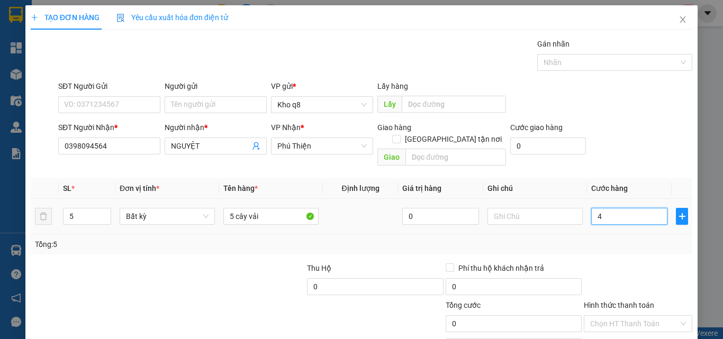
type input "4"
type input "40"
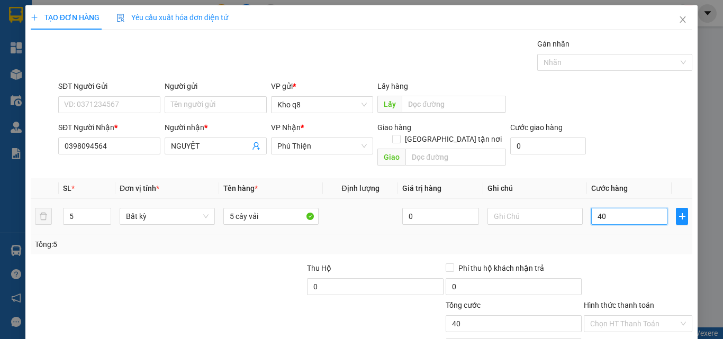
type input "400"
type input "400.000"
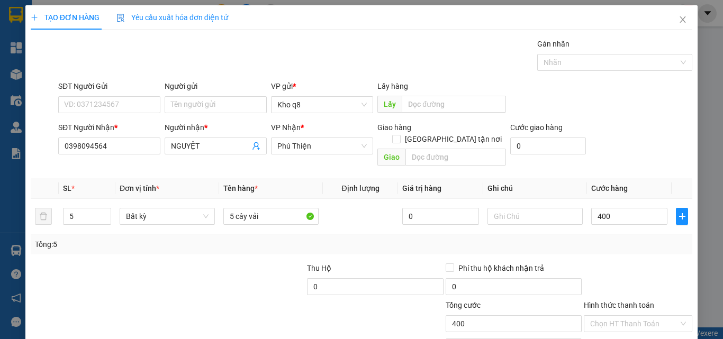
type input "400.000"
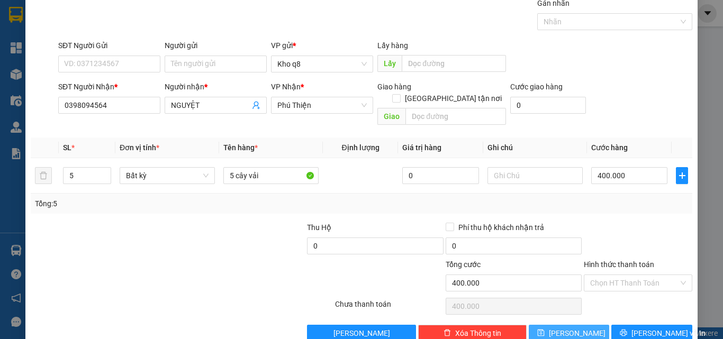
click at [544, 330] on icon "save" at bounding box center [540, 333] width 7 height 7
type input "1"
type input "0"
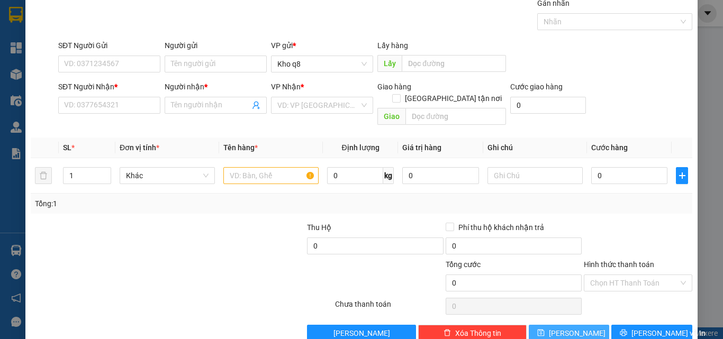
scroll to position [0, 0]
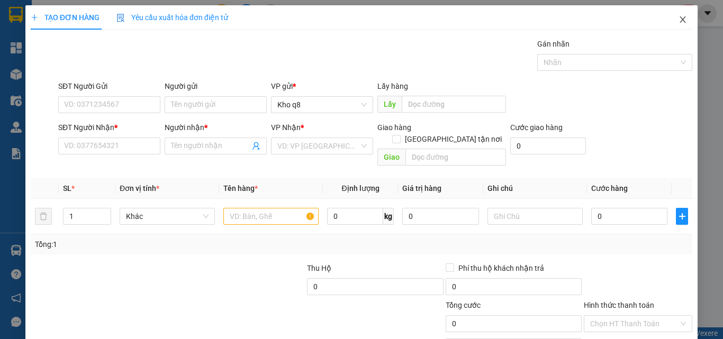
click at [678, 17] on icon "close" at bounding box center [682, 19] width 8 height 8
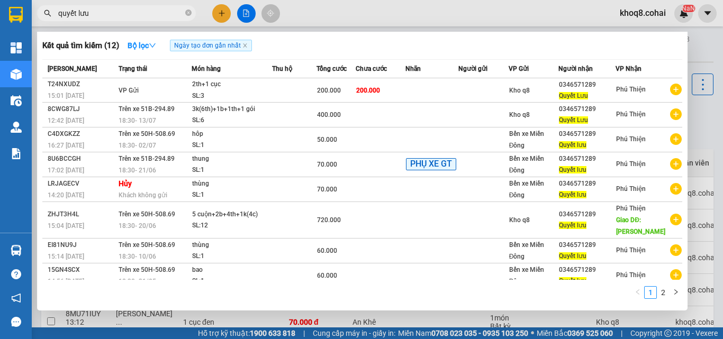
click at [112, 12] on input "quyết lưu" at bounding box center [120, 13] width 125 height 12
type input "q"
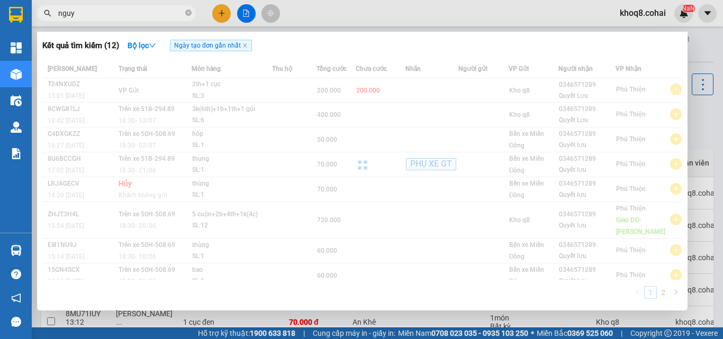
paste input "ê"
paste input "ệt"
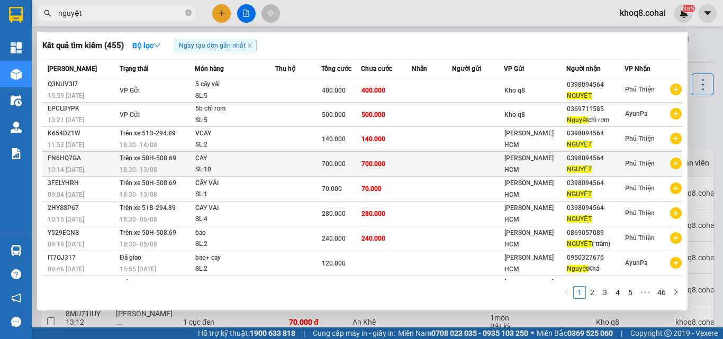
type input "nguyệt"
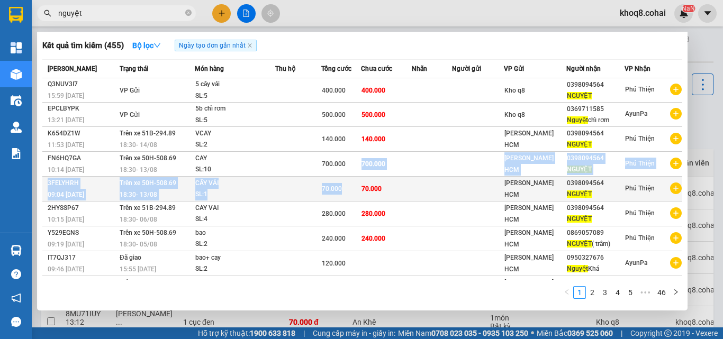
drag, startPoint x: 360, startPoint y: 173, endPoint x: 360, endPoint y: 183, distance: 9.5
click at [360, 181] on tbody "Q3NUV3I7 15:59 [DATE] VP Gửi 5 cây vải SL: 5 400.000 400.000 Kho q8 0398094564 …" at bounding box center [362, 207] width 640 height 259
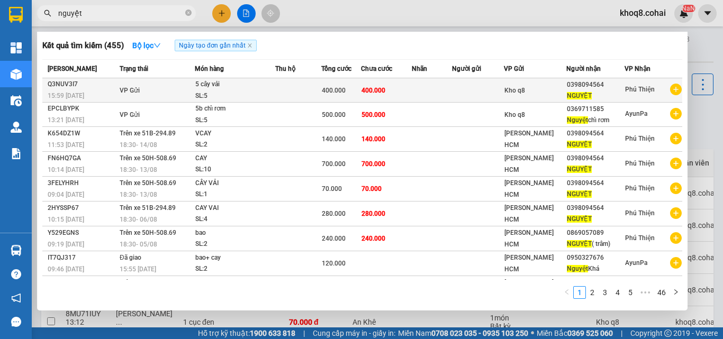
click at [281, 84] on td at bounding box center [298, 90] width 46 height 24
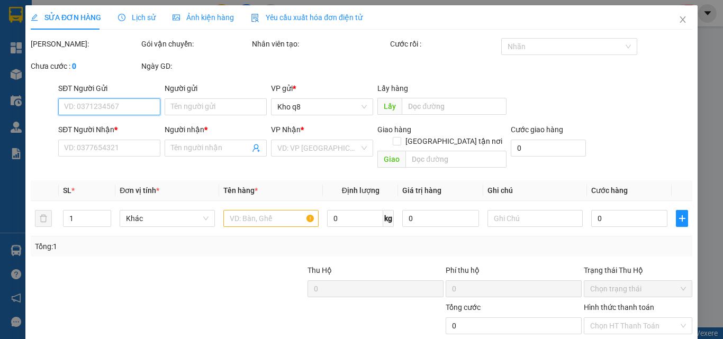
type input "0398094564"
type input "NGUYỆT"
type input "400.000"
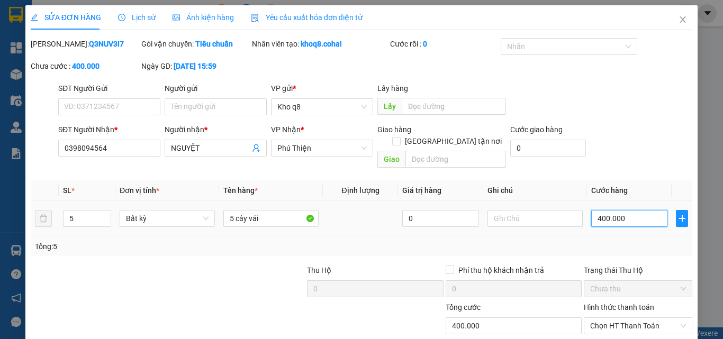
click at [633, 210] on input "400.000" at bounding box center [629, 218] width 76 height 17
type input "3"
type input "35"
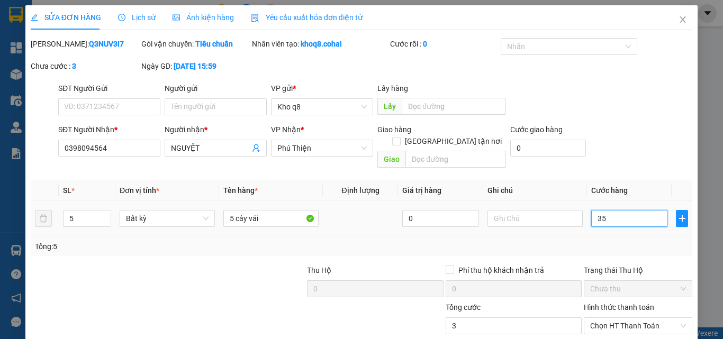
type input "35"
type input "350"
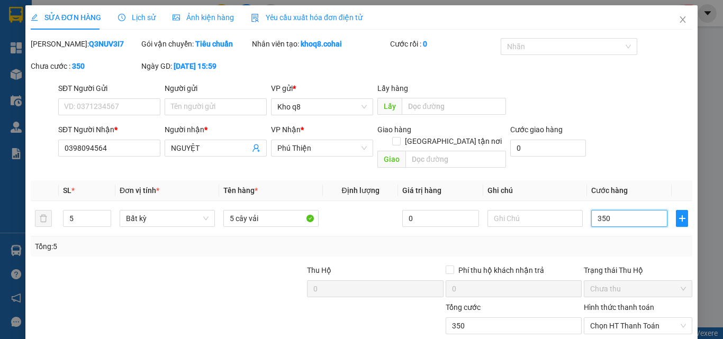
type input "350"
type input "350.000"
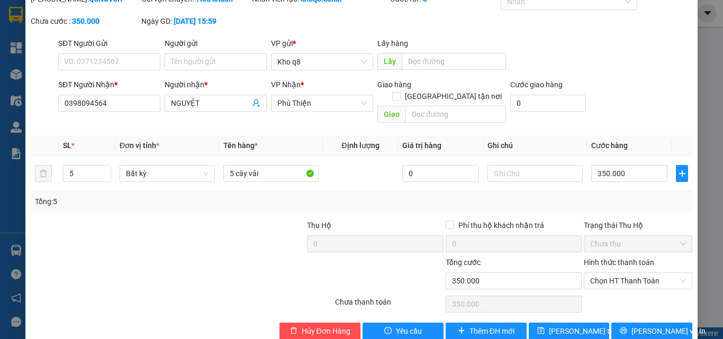
scroll to position [54, 0]
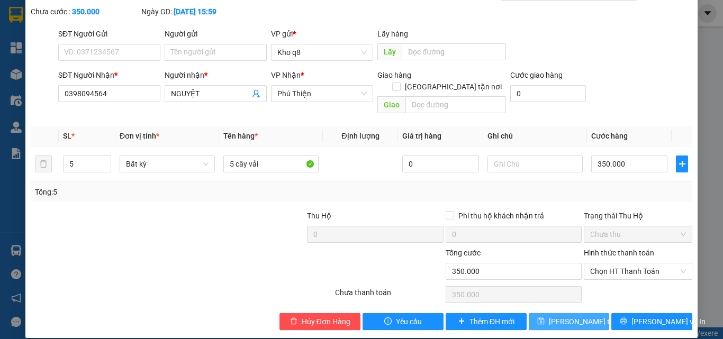
click at [571, 316] on span "[PERSON_NAME] thay đổi" at bounding box center [591, 322] width 85 height 12
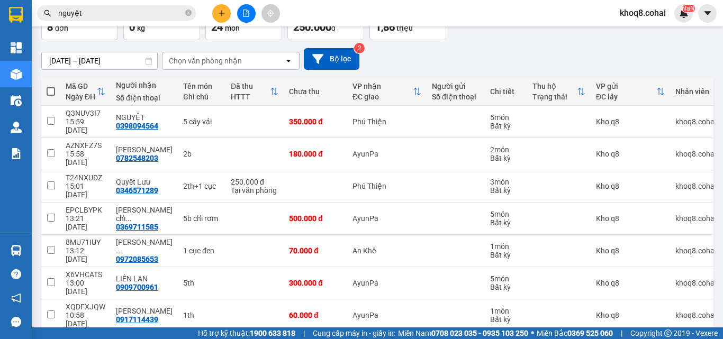
scroll to position [88, 0]
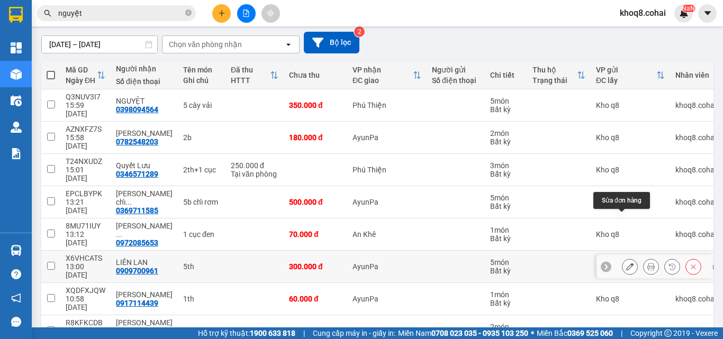
click at [626, 263] on icon at bounding box center [629, 266] width 7 height 7
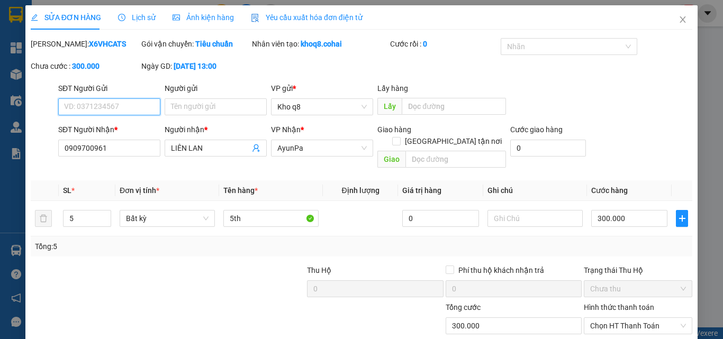
type input "0909700961"
type input "LIÊN LAN"
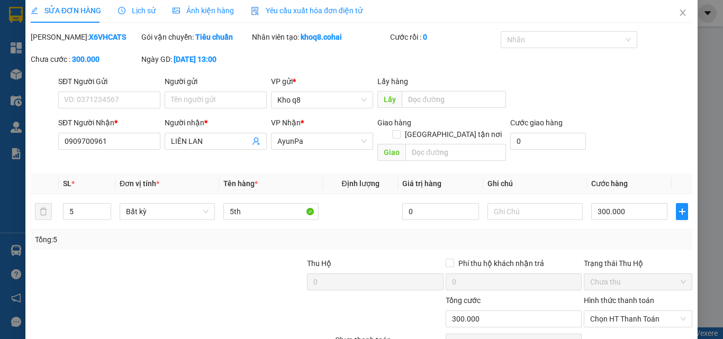
scroll to position [54, 0]
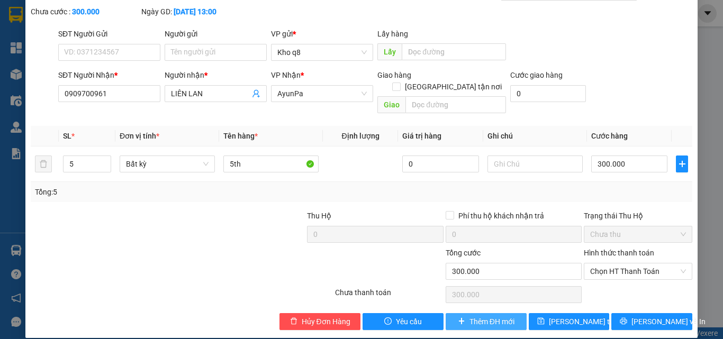
click at [488, 316] on span "Thêm ĐH mới" at bounding box center [491, 322] width 45 height 12
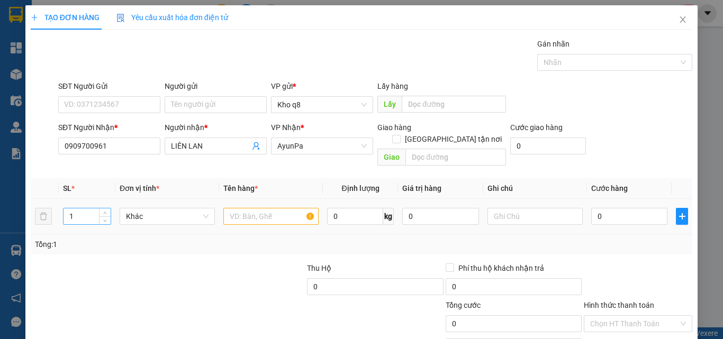
click at [87, 208] on input "1" at bounding box center [86, 216] width 47 height 16
click at [237, 208] on input "text" at bounding box center [270, 216] width 95 height 17
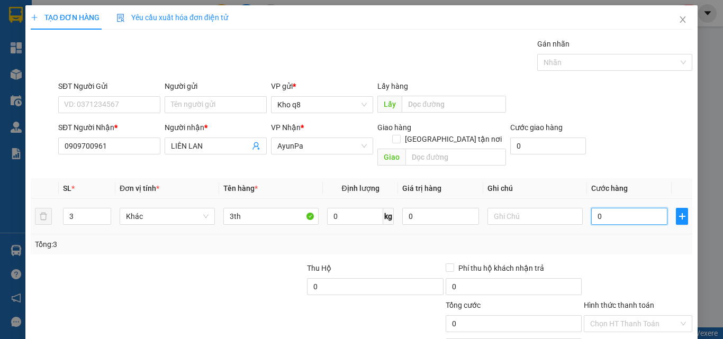
click at [601, 208] on input "0" at bounding box center [629, 216] width 76 height 17
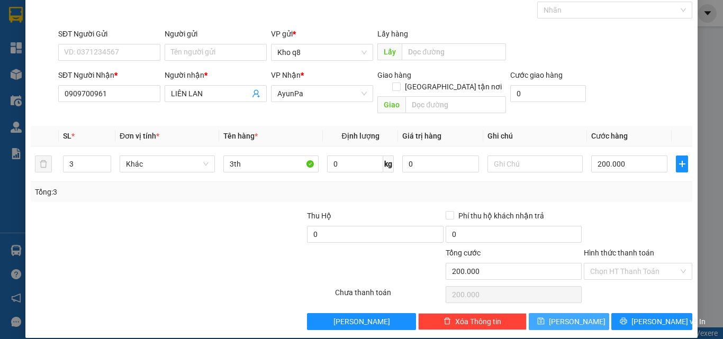
click at [564, 316] on span "[PERSON_NAME]" at bounding box center [577, 322] width 57 height 12
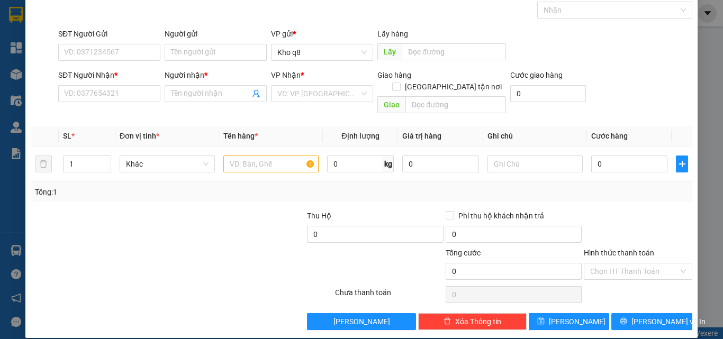
scroll to position [0, 0]
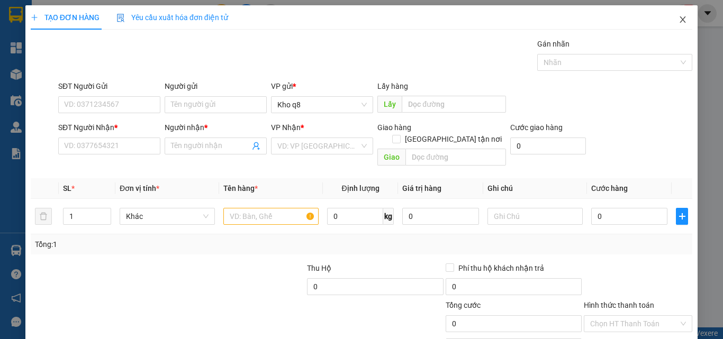
click at [678, 20] on icon "close" at bounding box center [682, 19] width 8 height 8
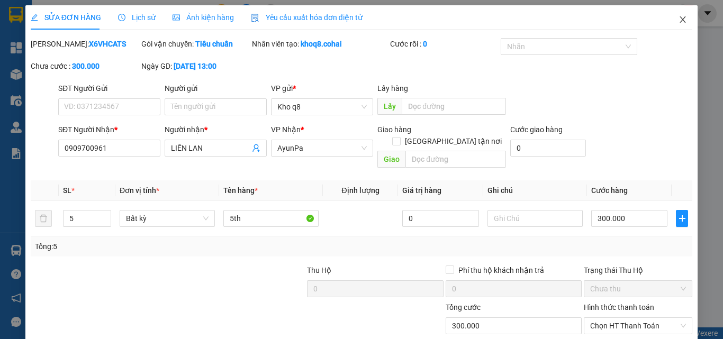
click at [678, 16] on icon "close" at bounding box center [682, 19] width 8 height 8
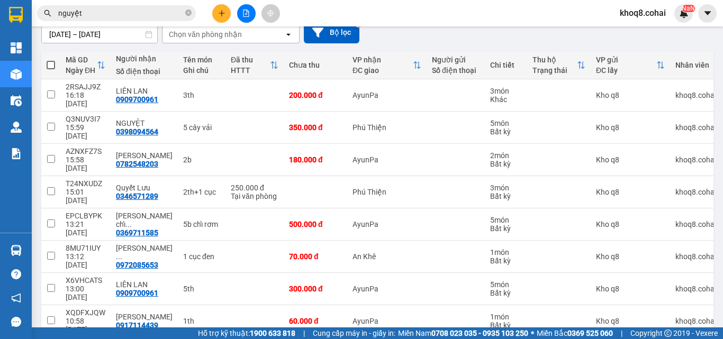
scroll to position [112, 0]
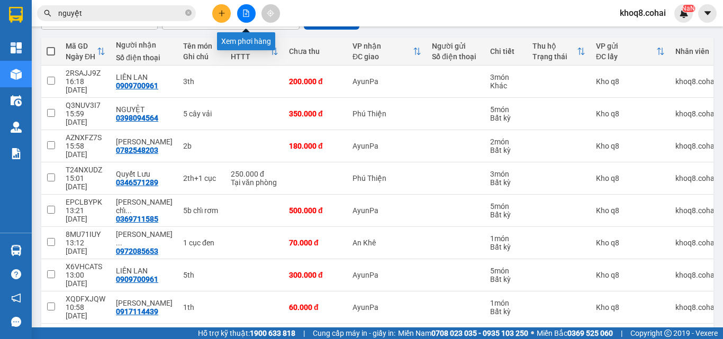
click at [249, 13] on icon "file-add" at bounding box center [245, 13] width 7 height 7
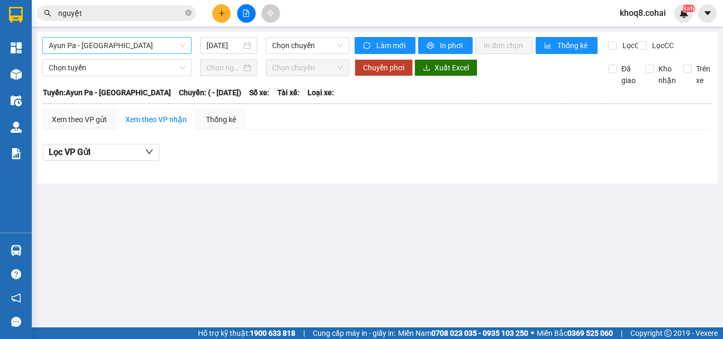
click at [120, 46] on span "Ayun Pa - [GEOGRAPHIC_DATA]" at bounding box center [117, 46] width 137 height 16
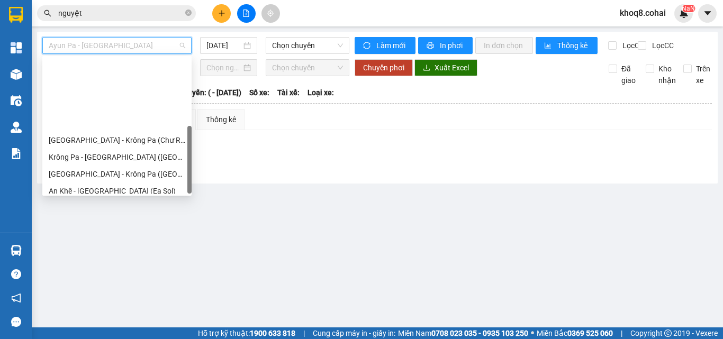
scroll to position [152, 0]
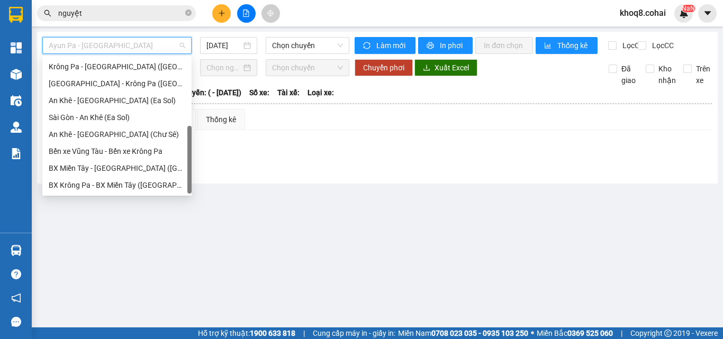
drag, startPoint x: 190, startPoint y: 93, endPoint x: 188, endPoint y: 173, distance: 79.9
click at [188, 173] on div at bounding box center [189, 160] width 4 height 68
click at [125, 167] on div "BX Miền Tây - [GEOGRAPHIC_DATA] ([GEOGRAPHIC_DATA] - [GEOGRAPHIC_DATA])" at bounding box center [117, 168] width 137 height 12
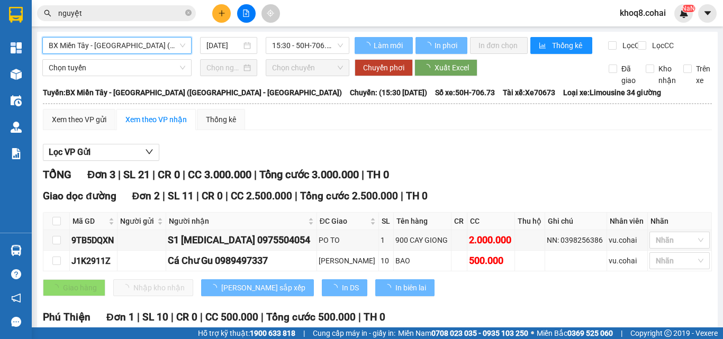
click at [173, 47] on span "BX Miền Tây - [GEOGRAPHIC_DATA] ([GEOGRAPHIC_DATA] - [GEOGRAPHIC_DATA])" at bounding box center [117, 46] width 137 height 16
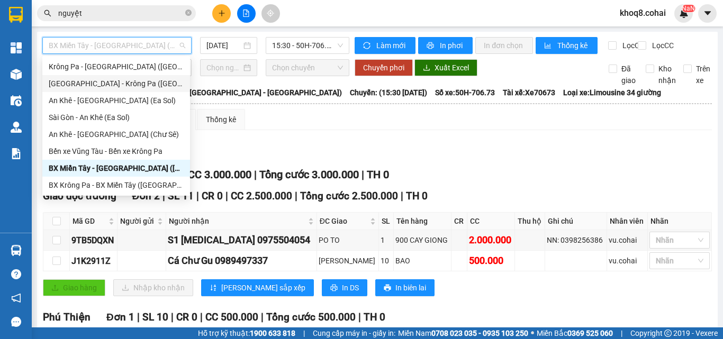
click at [119, 81] on div "[GEOGRAPHIC_DATA] - Krông Pa ([GEOGRAPHIC_DATA])" at bounding box center [116, 84] width 135 height 12
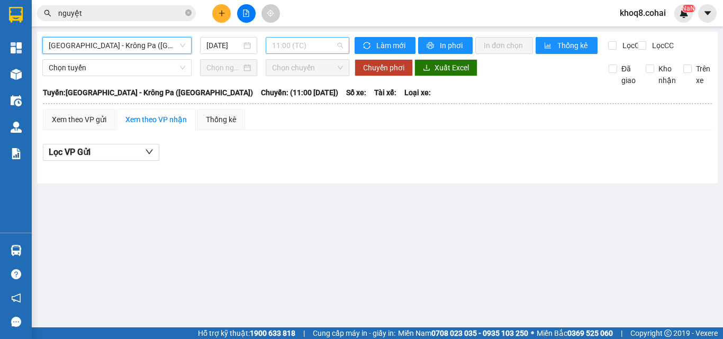
click at [311, 42] on span "11:00 (TC)" at bounding box center [307, 46] width 71 height 16
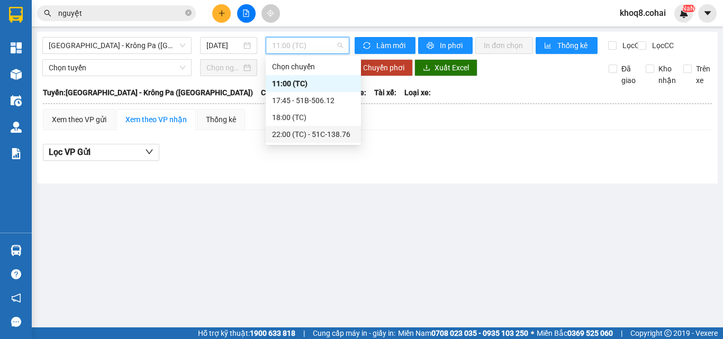
click at [339, 134] on div "22:00 (TC) - 51C-138.76" at bounding box center [313, 135] width 83 height 12
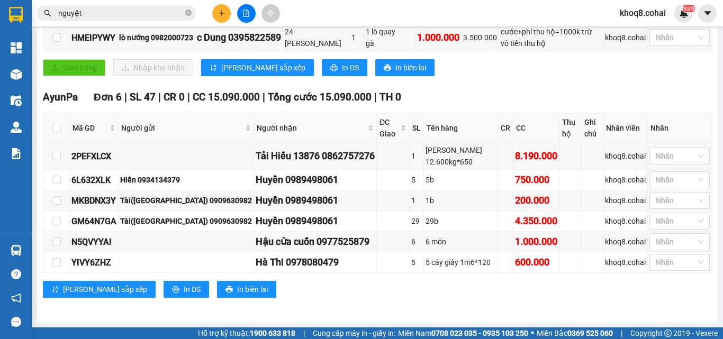
scroll to position [226, 0]
click at [114, 11] on input "nguyệt" at bounding box center [120, 13] width 125 height 12
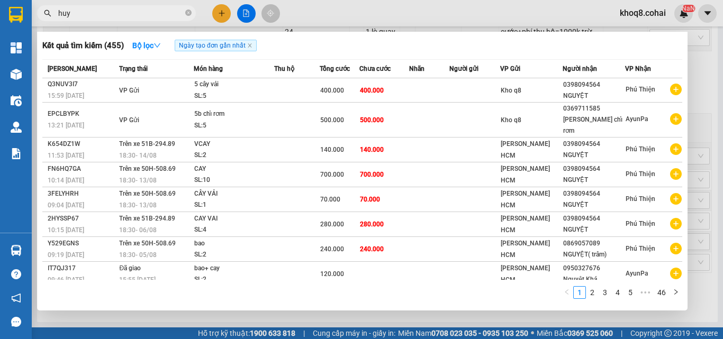
paste input "ê"
paste input "ền"
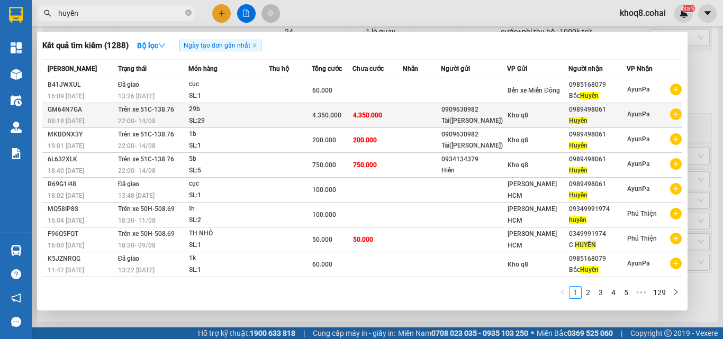
click at [479, 116] on div "Tài([PERSON_NAME])" at bounding box center [473, 120] width 65 height 11
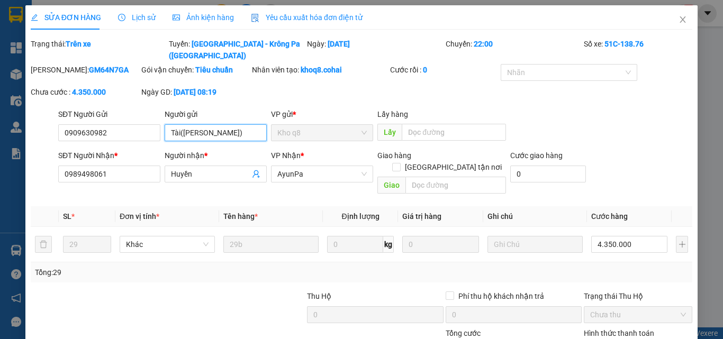
click at [234, 124] on input "Tài([PERSON_NAME])" at bounding box center [216, 132] width 102 height 17
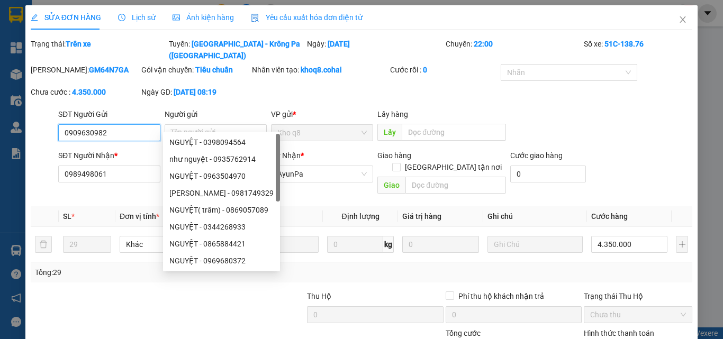
click at [116, 124] on input "0909630982" at bounding box center [109, 132] width 102 height 17
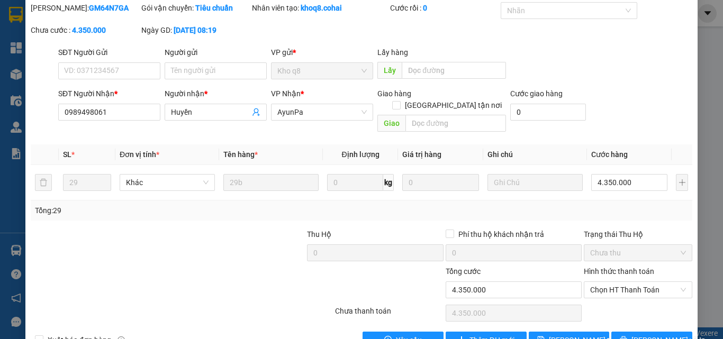
scroll to position [69, 0]
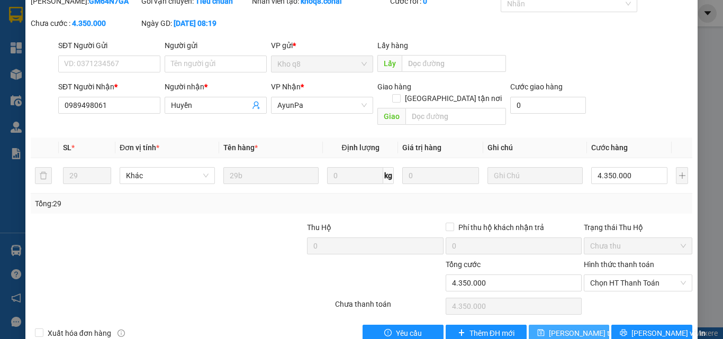
click at [561, 328] on span "[PERSON_NAME] thay đổi" at bounding box center [591, 334] width 85 height 12
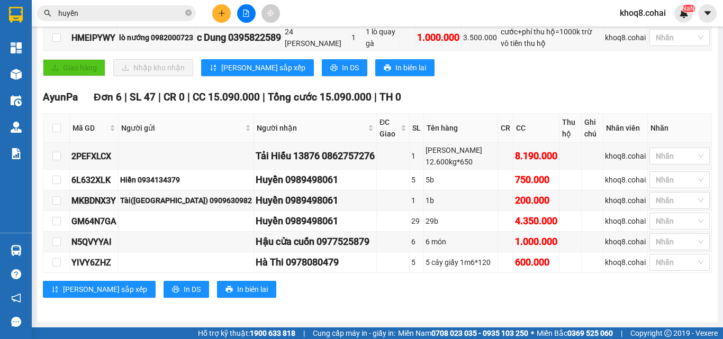
scroll to position [226, 0]
click at [221, 11] on icon "plus" at bounding box center [221, 13] width 7 height 7
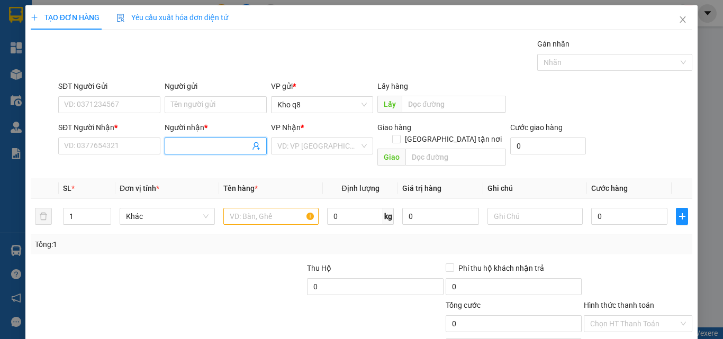
click at [185, 144] on input "Người nhận *" at bounding box center [210, 146] width 79 height 12
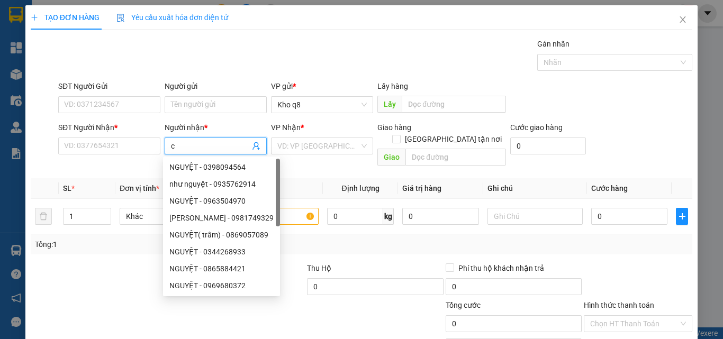
paste input "ô"
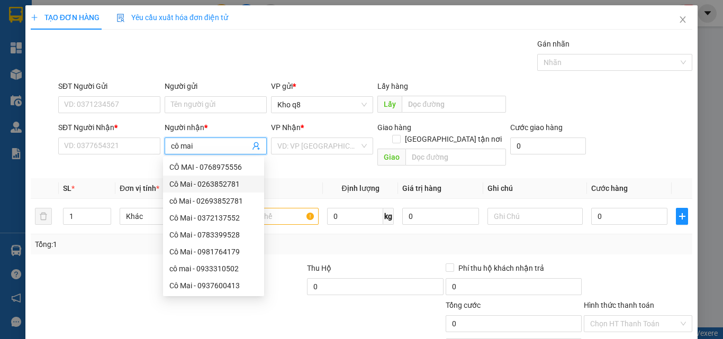
click at [223, 183] on div "Cô Mai - 0263852781" at bounding box center [213, 184] width 88 height 12
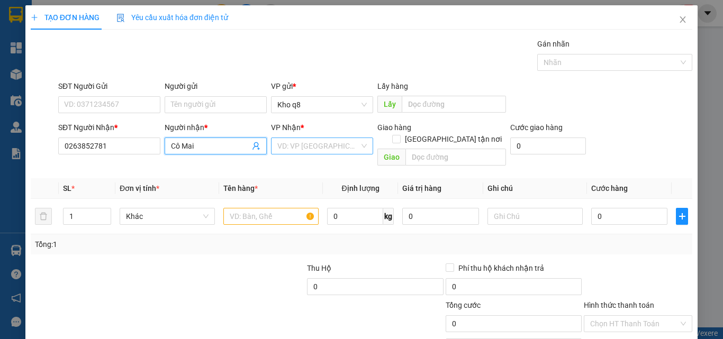
click at [297, 139] on input "search" at bounding box center [318, 146] width 82 height 16
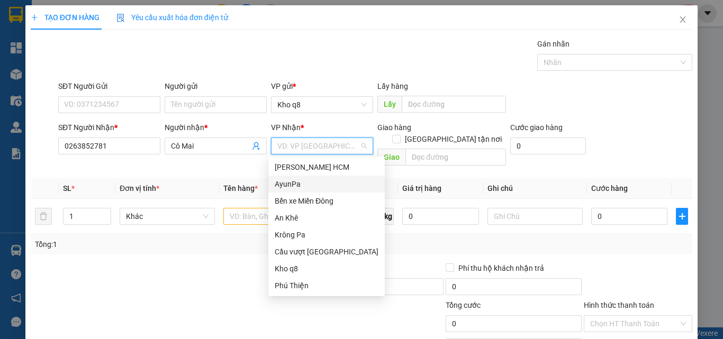
click at [288, 183] on div "AyunPa" at bounding box center [327, 184] width 104 height 12
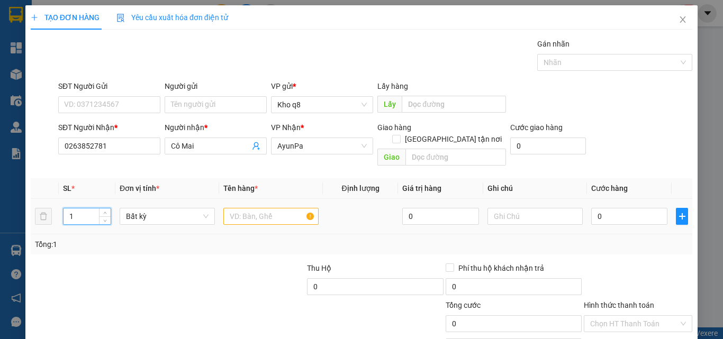
click at [79, 208] on input "1" at bounding box center [86, 216] width 47 height 16
click at [236, 208] on input "text" at bounding box center [270, 216] width 95 height 17
paste input "â"
paste input "ậu"
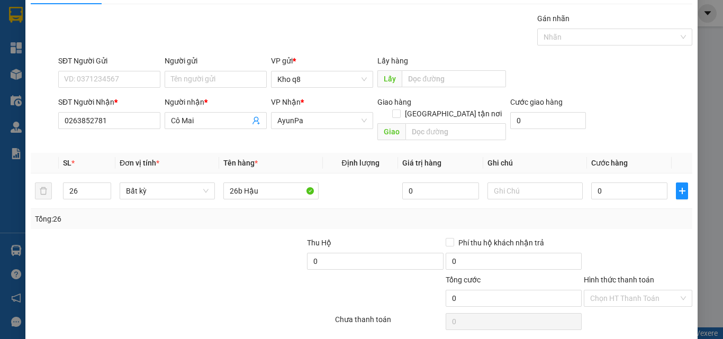
scroll to position [52, 0]
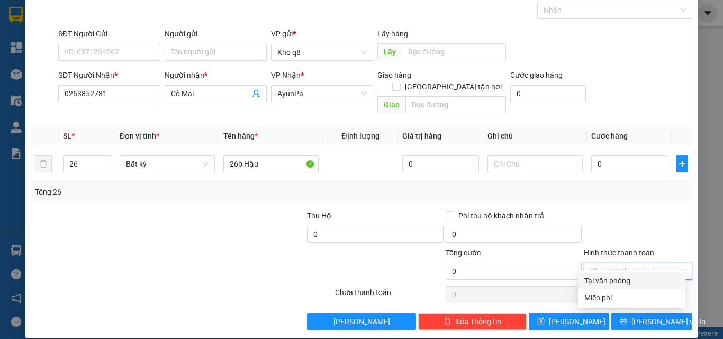
click at [637, 264] on input "Hình thức thanh toán" at bounding box center [634, 272] width 88 height 16
click at [604, 299] on div "Miễn phí" at bounding box center [631, 298] width 95 height 12
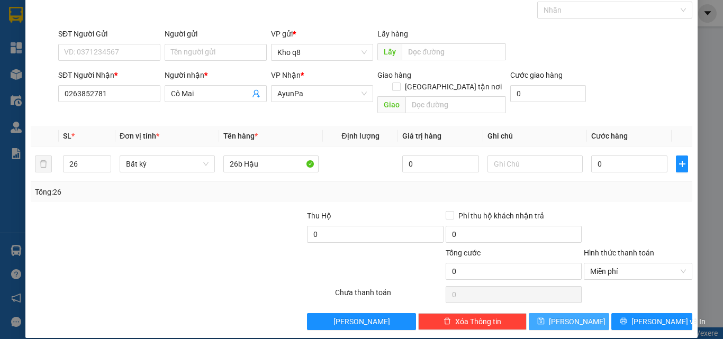
click at [584, 313] on button "[PERSON_NAME]" at bounding box center [569, 321] width 81 height 17
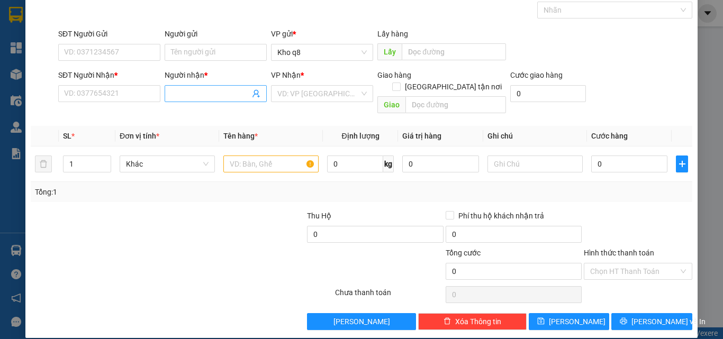
click at [185, 91] on input "Người nhận *" at bounding box center [210, 94] width 79 height 12
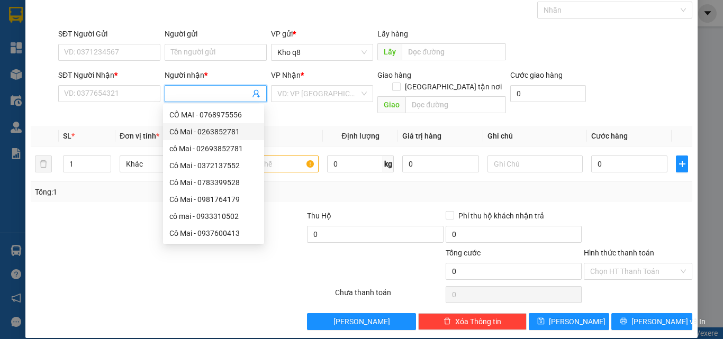
click at [221, 131] on div "Cô Mai - 0263852781" at bounding box center [213, 132] width 88 height 12
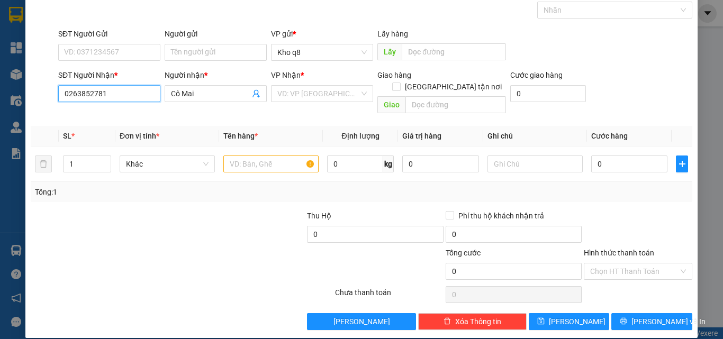
click at [123, 92] on input "0263852781" at bounding box center [109, 93] width 102 height 17
click at [289, 95] on input "search" at bounding box center [318, 94] width 82 height 16
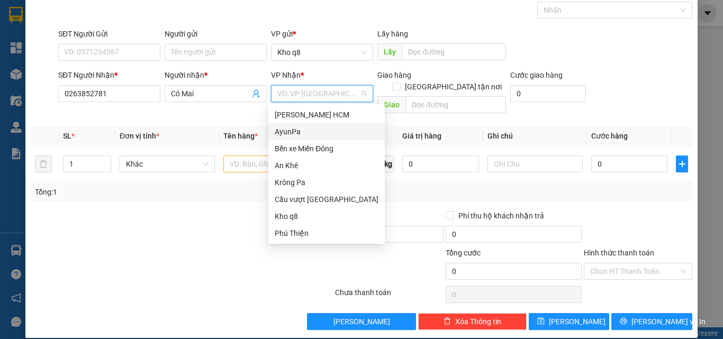
click at [285, 132] on div "AyunPa" at bounding box center [327, 132] width 104 height 12
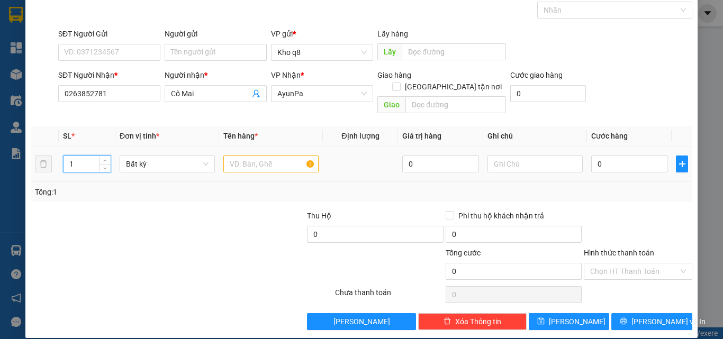
click at [80, 156] on input "1" at bounding box center [86, 164] width 47 height 16
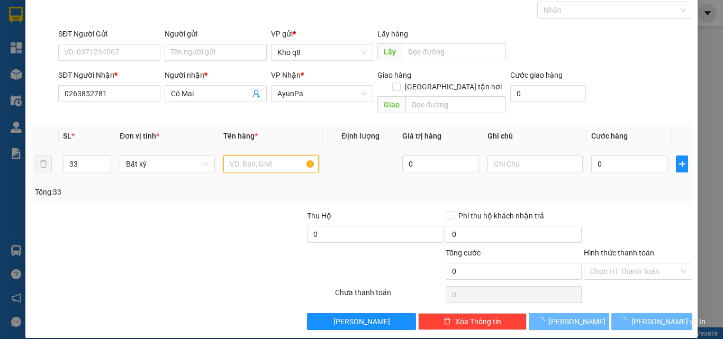
click at [265, 156] on input "text" at bounding box center [270, 164] width 95 height 17
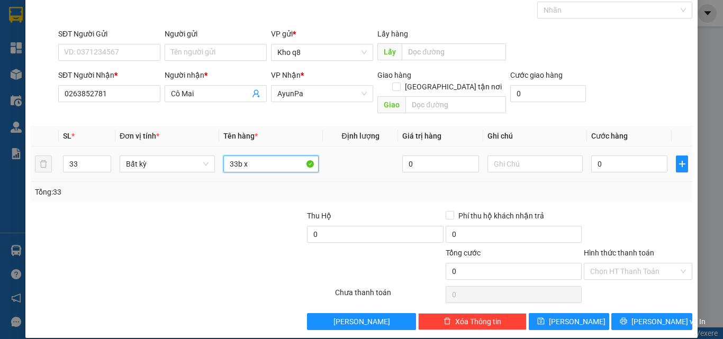
paste input "ô"
paste input "ốp"
paste input "â"
paste input "ậu"
click at [627, 264] on input "Hình thức thanh toán" at bounding box center [634, 272] width 88 height 16
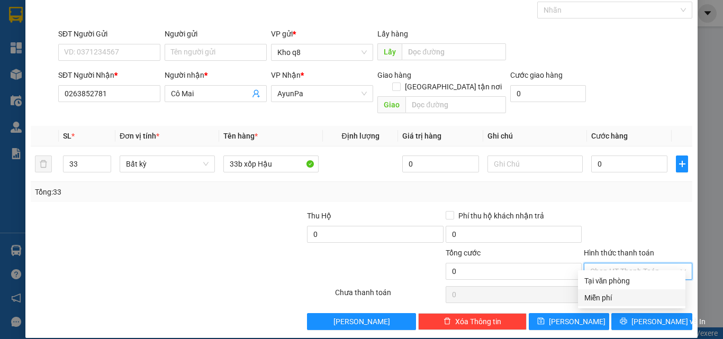
click at [604, 295] on div "Miễn phí" at bounding box center [631, 298] width 95 height 12
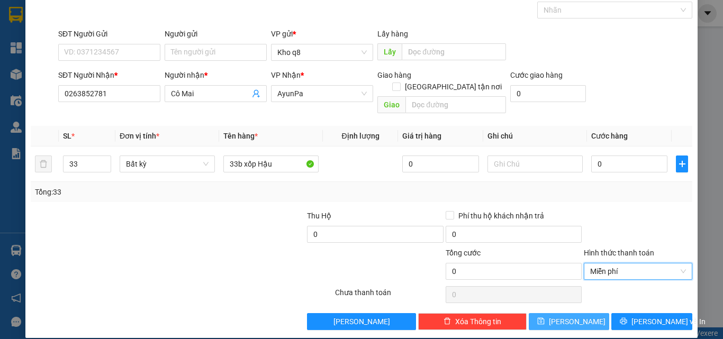
click at [576, 313] on button "[PERSON_NAME]" at bounding box center [569, 321] width 81 height 17
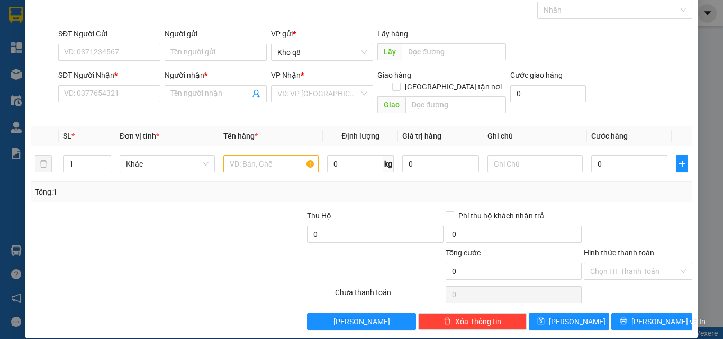
scroll to position [0, 0]
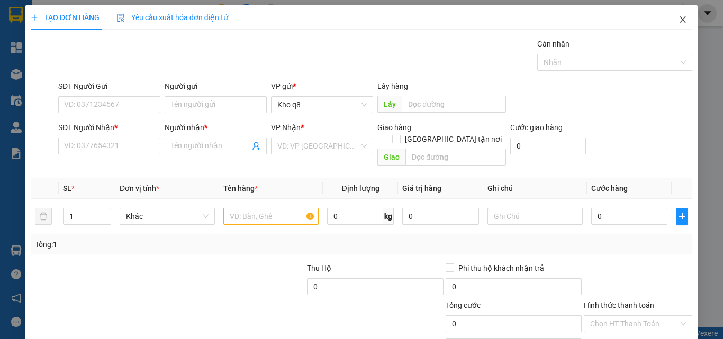
click at [680, 21] on icon "close" at bounding box center [683, 19] width 6 height 6
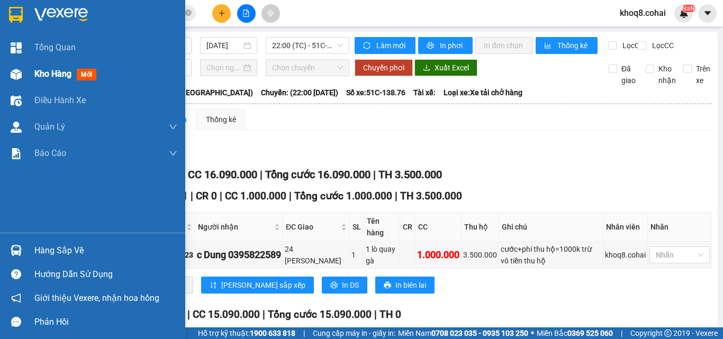
click at [15, 72] on img at bounding box center [16, 74] width 11 height 11
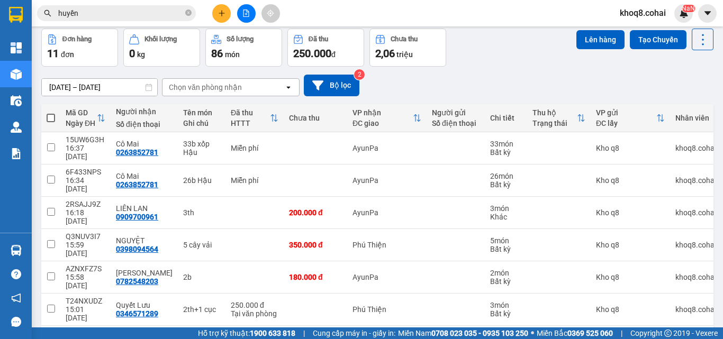
scroll to position [60, 0]
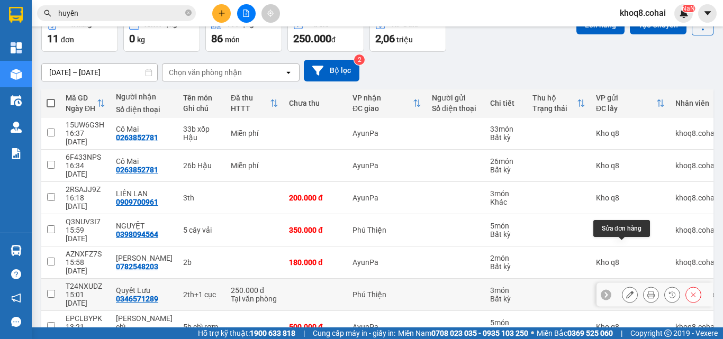
click at [626, 291] on icon at bounding box center [629, 294] width 7 height 7
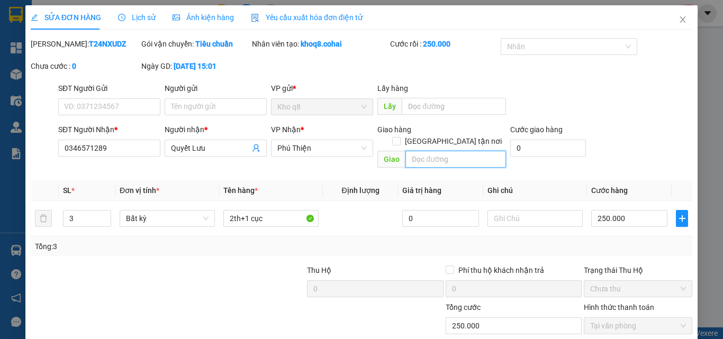
click at [433, 151] on input "text" at bounding box center [455, 159] width 101 height 17
click at [423, 151] on input "text" at bounding box center [455, 159] width 101 height 17
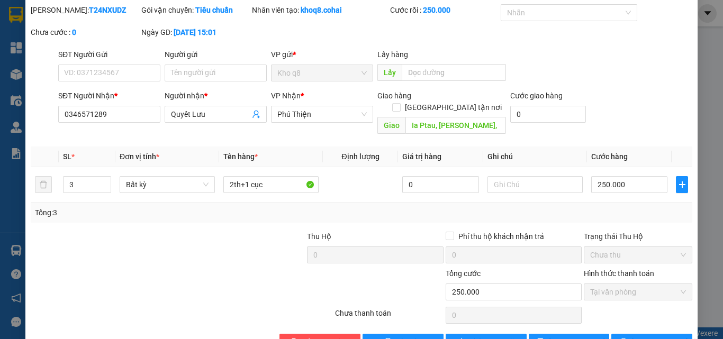
scroll to position [54, 0]
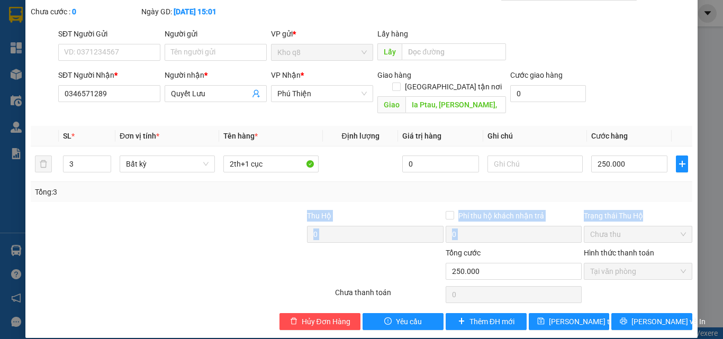
drag, startPoint x: 716, startPoint y: 127, endPoint x: 704, endPoint y: 199, distance: 72.9
click at [704, 199] on div "SỬA ĐƠN HÀNG Lịch sử Ảnh kiện hàng Yêu cầu xuất hóa đơn điện tử Total Paid Fee …" at bounding box center [361, 169] width 723 height 339
click at [573, 316] on span "[PERSON_NAME] thay đổi" at bounding box center [591, 322] width 85 height 12
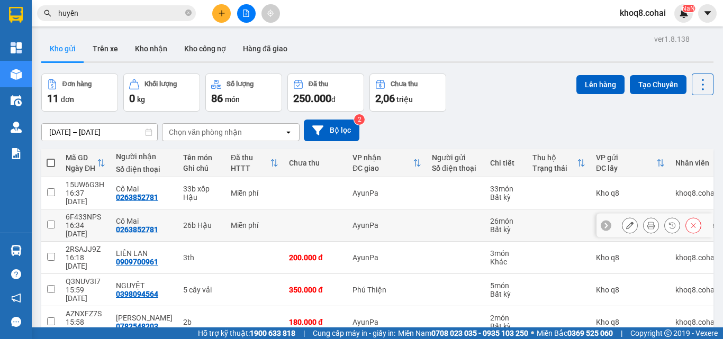
click at [54, 221] on input "checkbox" at bounding box center [51, 225] width 8 height 8
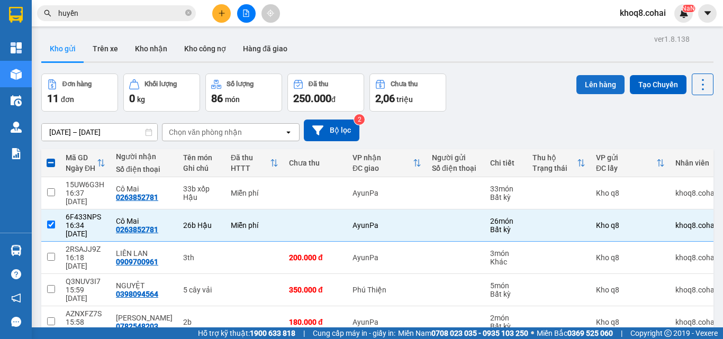
click at [586, 82] on button "Lên hàng" at bounding box center [600, 84] width 48 height 19
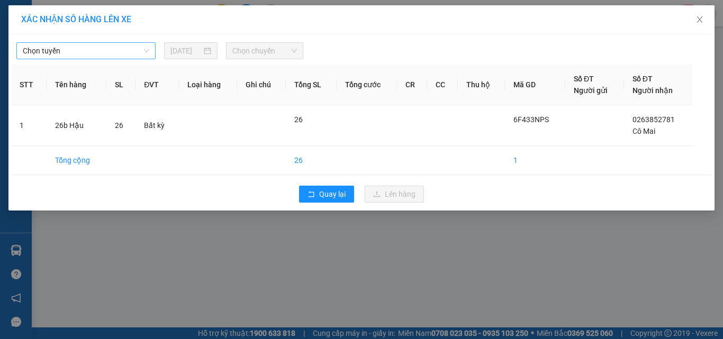
click at [83, 51] on span "Chọn tuyến" at bounding box center [86, 51] width 126 height 16
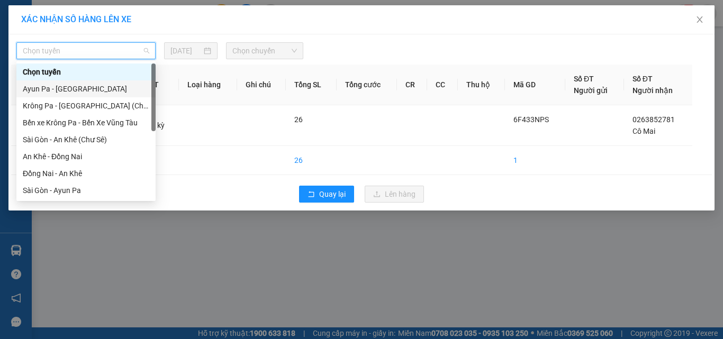
drag, startPoint x: 154, startPoint y: 78, endPoint x: 153, endPoint y: 160, distance: 82.5
click at [153, 131] on div at bounding box center [153, 97] width 4 height 68
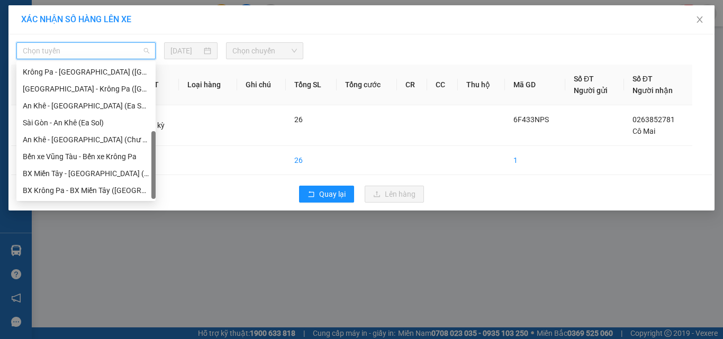
scroll to position [152, 0]
drag, startPoint x: 153, startPoint y: 160, endPoint x: 155, endPoint y: 197, distance: 37.1
click at [155, 197] on div at bounding box center [153, 165] width 4 height 68
click at [74, 87] on div "[GEOGRAPHIC_DATA] - Krông Pa ([GEOGRAPHIC_DATA])" at bounding box center [86, 89] width 126 height 12
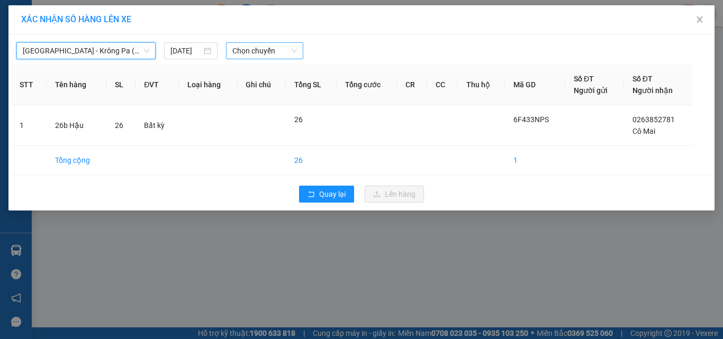
click at [262, 53] on span "Chọn chuyến" at bounding box center [264, 51] width 65 height 16
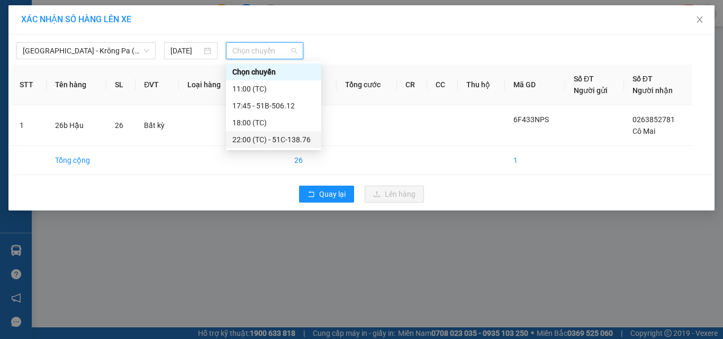
click at [295, 136] on div "22:00 (TC) - 51C-138.76" at bounding box center [273, 140] width 83 height 12
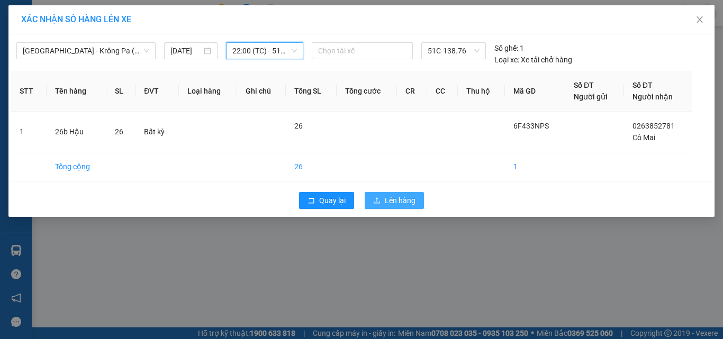
click at [390, 197] on span "Lên hàng" at bounding box center [400, 201] width 31 height 12
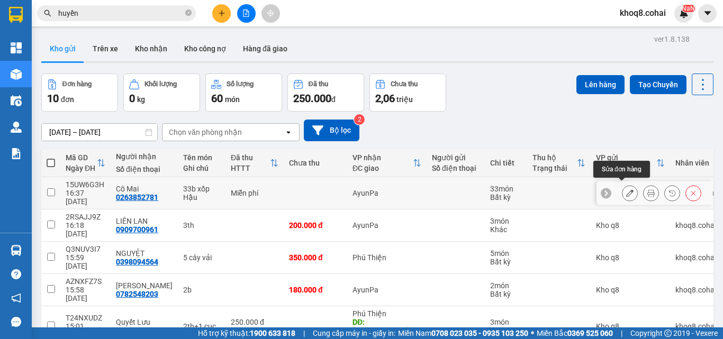
click at [622, 184] on button at bounding box center [629, 193] width 15 height 19
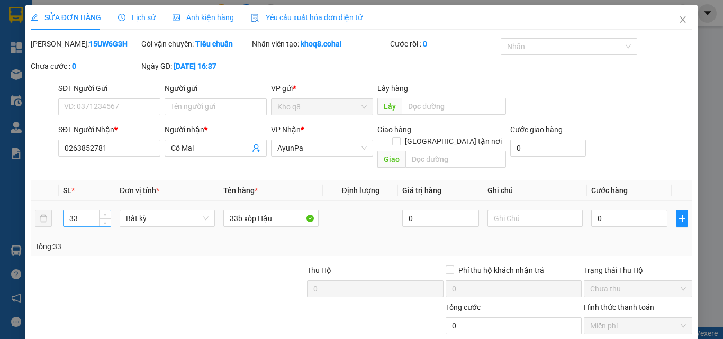
click at [79, 211] on input "33" at bounding box center [86, 219] width 47 height 16
click at [234, 210] on input "33b xốp Hậu" at bounding box center [270, 218] width 95 height 17
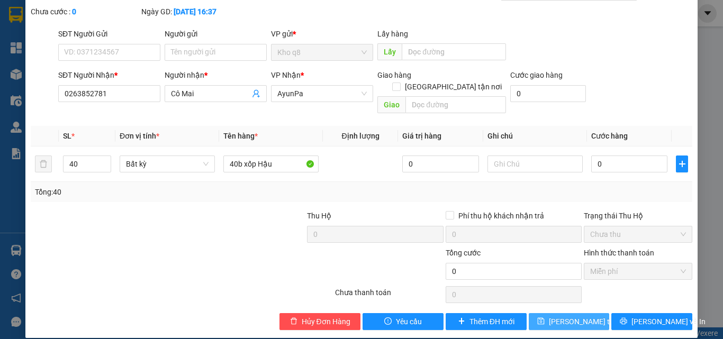
click at [581, 316] on span "[PERSON_NAME] thay đổi" at bounding box center [591, 322] width 85 height 12
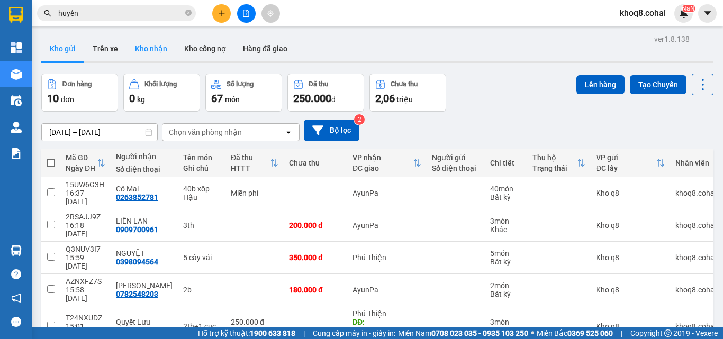
click at [159, 47] on button "Kho nhận" at bounding box center [150, 48] width 49 height 25
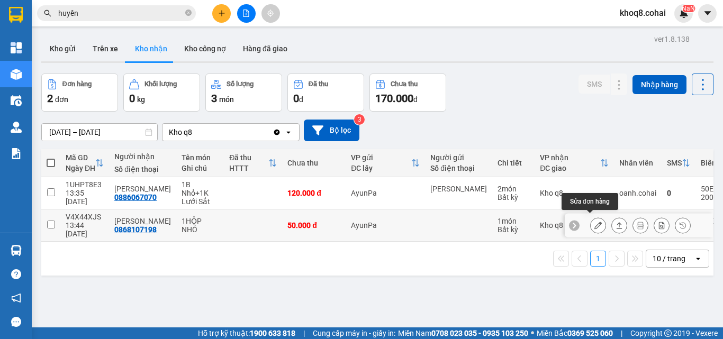
click at [594, 222] on icon at bounding box center [597, 225] width 7 height 7
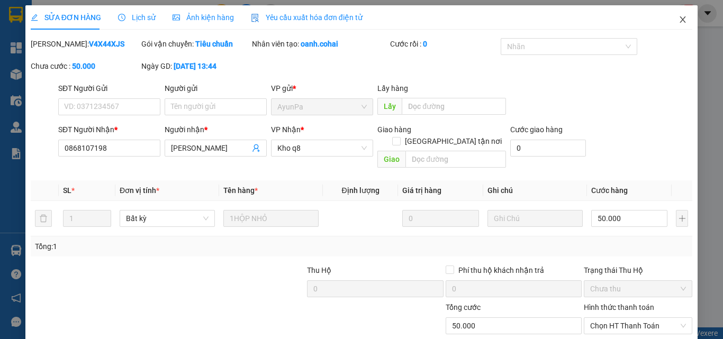
click at [678, 19] on icon "close" at bounding box center [682, 19] width 8 height 8
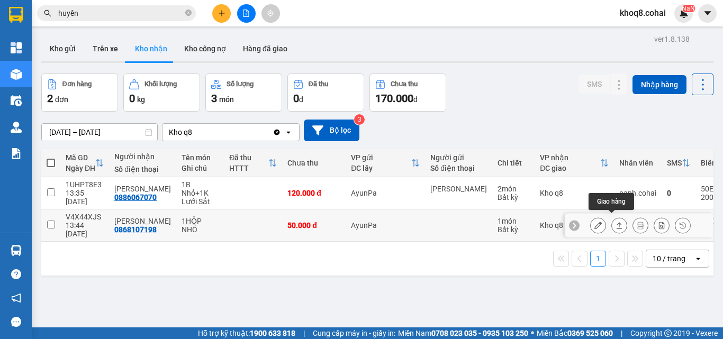
click at [615, 222] on icon at bounding box center [618, 225] width 7 height 7
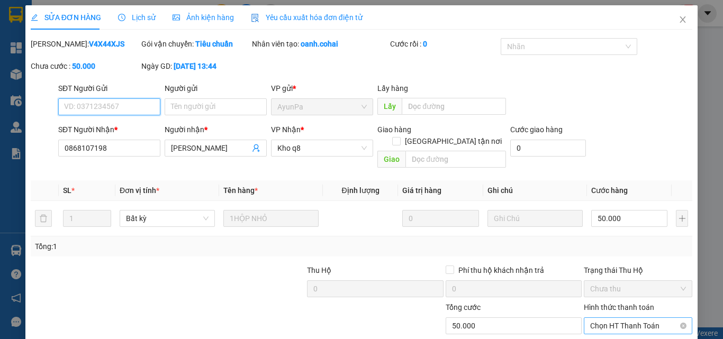
click at [602, 318] on span "Chọn HT Thanh Toán" at bounding box center [638, 326] width 96 height 16
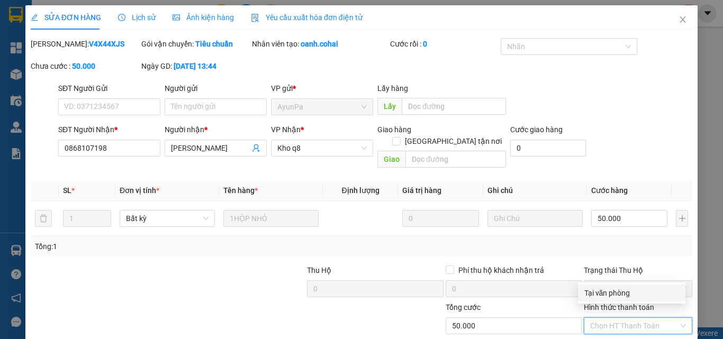
click at [610, 293] on div "Tại văn phòng" at bounding box center [631, 293] width 95 height 12
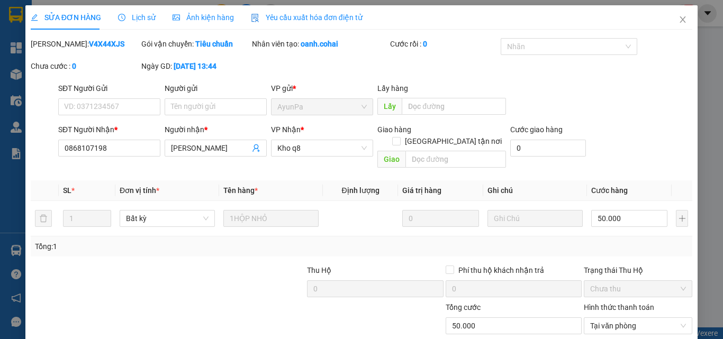
scroll to position [54, 0]
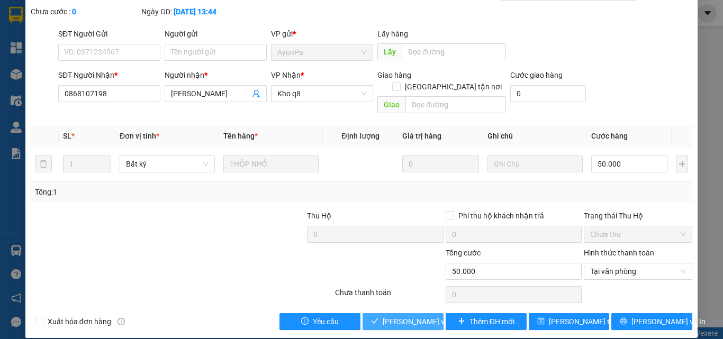
click at [401, 316] on span "[PERSON_NAME] và Giao hàng" at bounding box center [434, 322] width 102 height 12
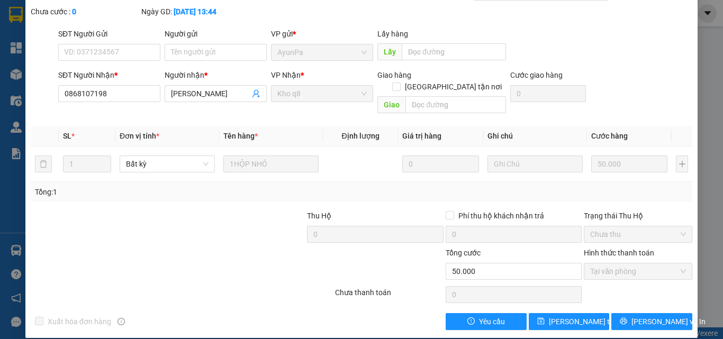
scroll to position [0, 0]
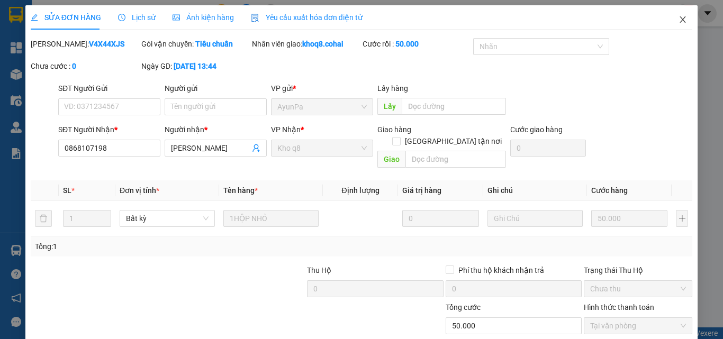
click at [680, 19] on icon "close" at bounding box center [683, 19] width 6 height 6
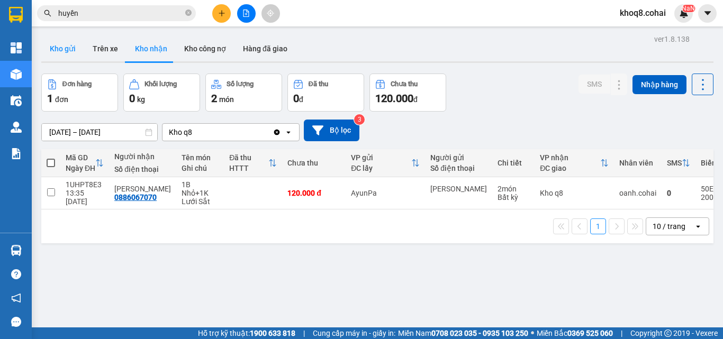
click at [58, 44] on button "Kho gửi" at bounding box center [62, 48] width 43 height 25
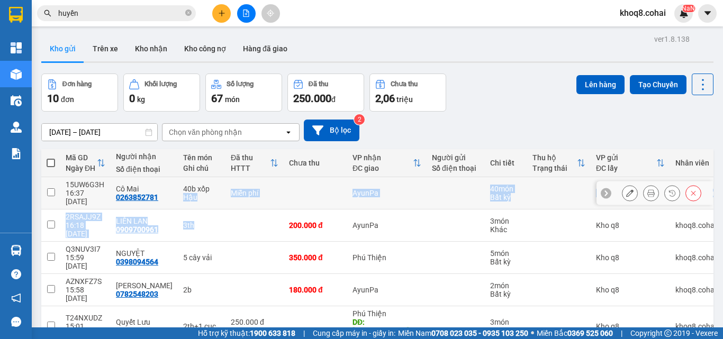
drag, startPoint x: 215, startPoint y: 184, endPoint x: 213, endPoint y: 205, distance: 20.7
click at [213, 205] on tbody "15UW6G3H 16:37 [DATE] Cô Mai 0263852781 40b xốp Hậu Miễn phí AyunPa 40 món Bất …" at bounding box center [413, 342] width 744 height 331
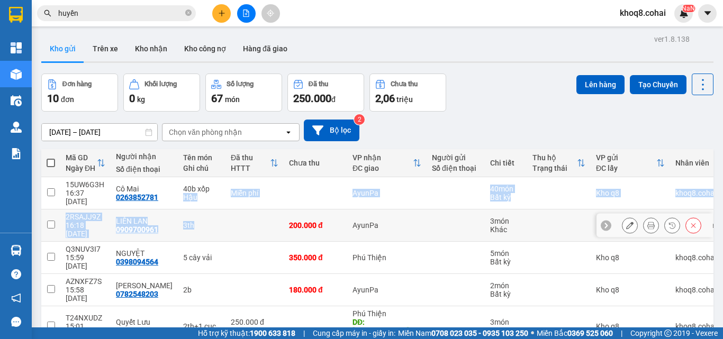
click at [213, 210] on td "3th" at bounding box center [202, 226] width 48 height 32
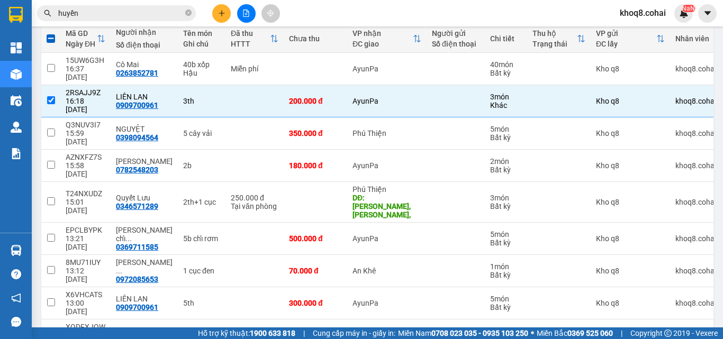
scroll to position [135, 0]
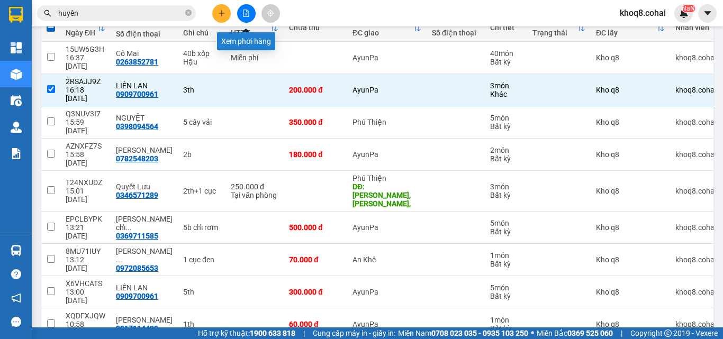
click at [247, 6] on button at bounding box center [246, 13] width 19 height 19
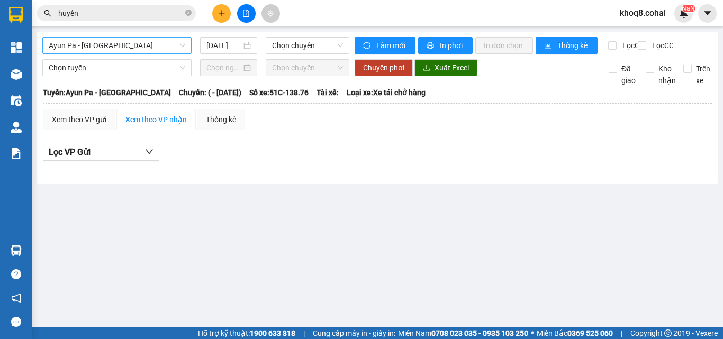
click at [126, 43] on span "Ayun Pa - [GEOGRAPHIC_DATA]" at bounding box center [117, 46] width 137 height 16
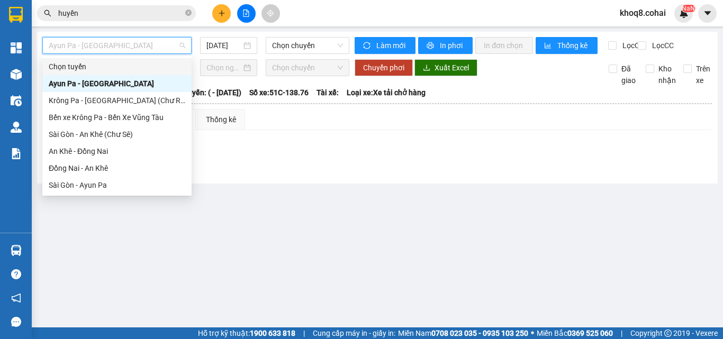
click at [156, 41] on span "Ayun Pa - [GEOGRAPHIC_DATA]" at bounding box center [117, 46] width 137 height 16
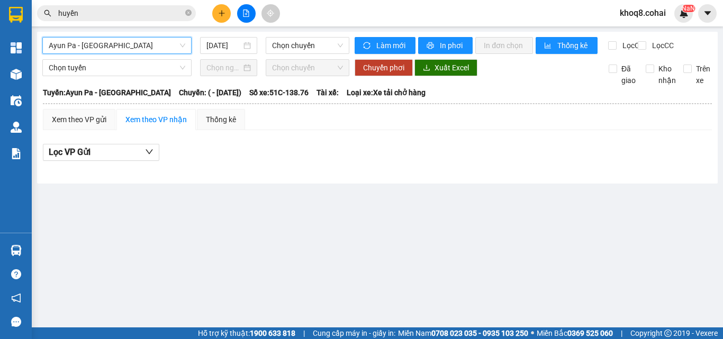
click at [157, 40] on span "Ayun Pa - [GEOGRAPHIC_DATA]" at bounding box center [117, 46] width 137 height 16
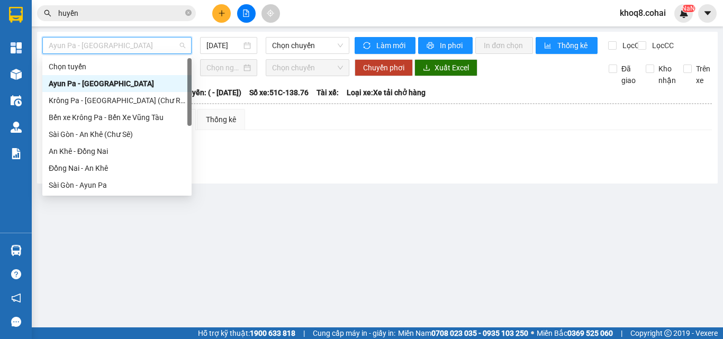
click at [157, 41] on span "Ayun Pa - [GEOGRAPHIC_DATA]" at bounding box center [117, 46] width 137 height 16
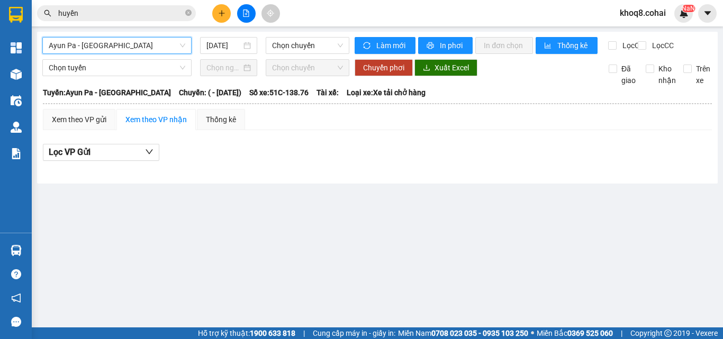
click at [157, 41] on span "Ayun Pa - [GEOGRAPHIC_DATA]" at bounding box center [117, 46] width 137 height 16
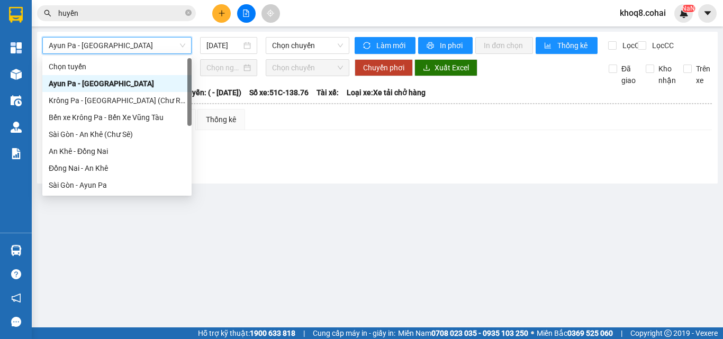
click at [156, 41] on span "Ayun Pa - [GEOGRAPHIC_DATA]" at bounding box center [117, 46] width 137 height 16
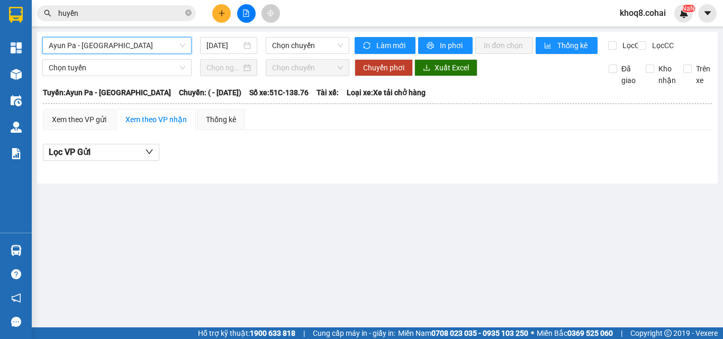
click at [158, 42] on span "Ayun Pa - [GEOGRAPHIC_DATA]" at bounding box center [117, 46] width 137 height 16
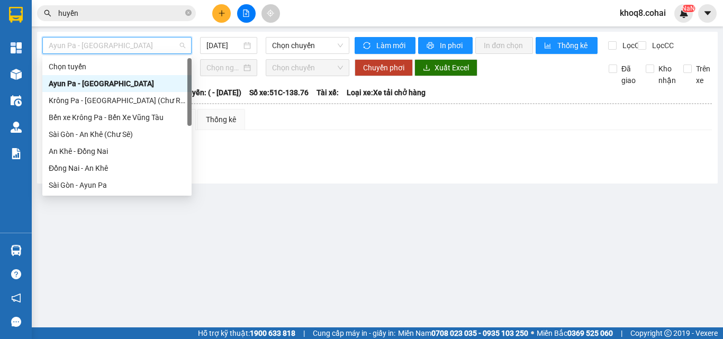
drag, startPoint x: 188, startPoint y: 81, endPoint x: 171, endPoint y: 182, distance: 101.9
click at [188, 86] on div at bounding box center [189, 92] width 4 height 68
click at [176, 169] on div "Chọn tuyến [GEOGRAPHIC_DATA] - [GEOGRAPHIC_DATA] [GEOGRAPHIC_DATA] - [GEOGRAPHI…" at bounding box center [116, 142] width 149 height 169
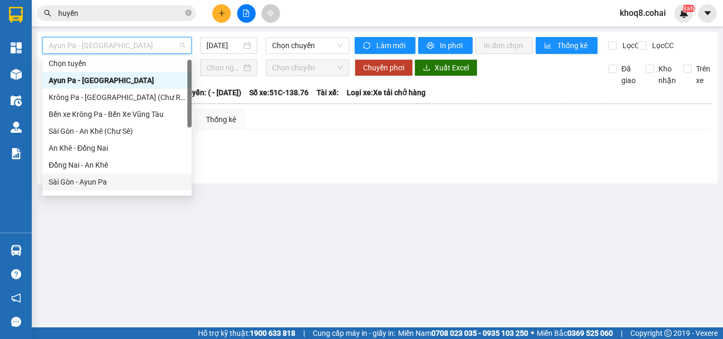
drag, startPoint x: 171, startPoint y: 182, endPoint x: 171, endPoint y: 195, distance: 12.7
click at [171, 195] on div "28935028 28957181 28935698 Chọn tuyến [GEOGRAPHIC_DATA] - [GEOGRAPHIC_DATA] [GE…" at bounding box center [116, 126] width 149 height 140
click at [171, 195] on body "Kết quả tìm kiếm ( 1288 ) Bộ lọc Ngày tạo đơn gần nhất Mã ĐH Trạng thái Món hàn…" at bounding box center [361, 169] width 723 height 339
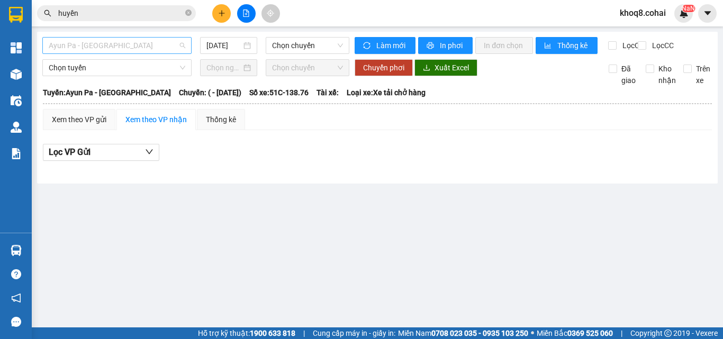
click at [146, 44] on span "Ayun Pa - [GEOGRAPHIC_DATA]" at bounding box center [117, 46] width 137 height 16
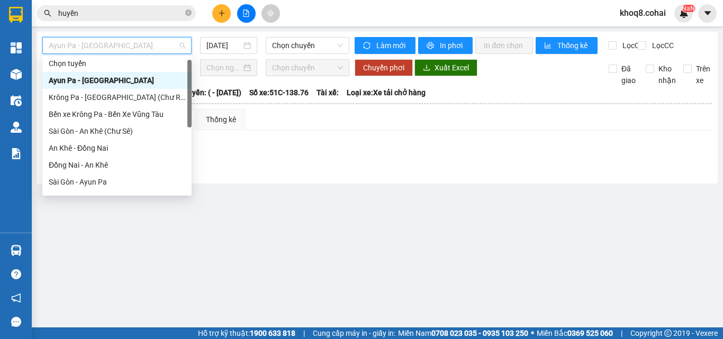
click at [190, 80] on div at bounding box center [189, 94] width 4 height 68
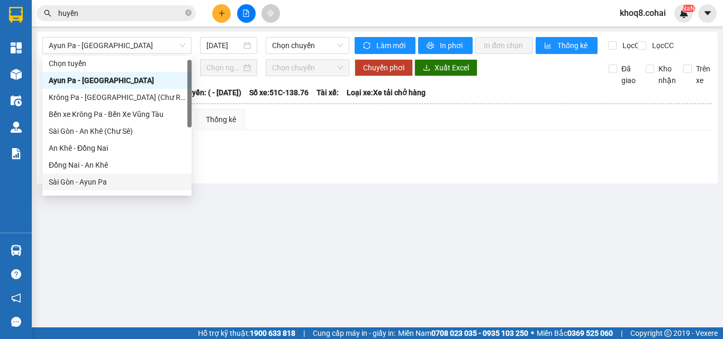
click at [166, 246] on main "Ayun Pa - [GEOGRAPHIC_DATA] [DATE] Chọn chuyến Làm mới In phơi In đơn chọn Thốn…" at bounding box center [361, 164] width 723 height 328
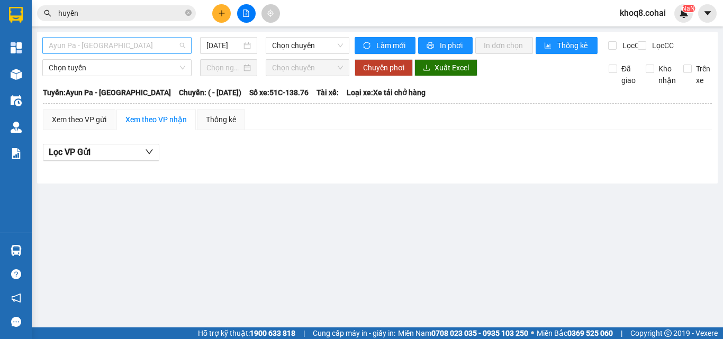
click at [143, 41] on span "Ayun Pa - [GEOGRAPHIC_DATA]" at bounding box center [117, 46] width 137 height 16
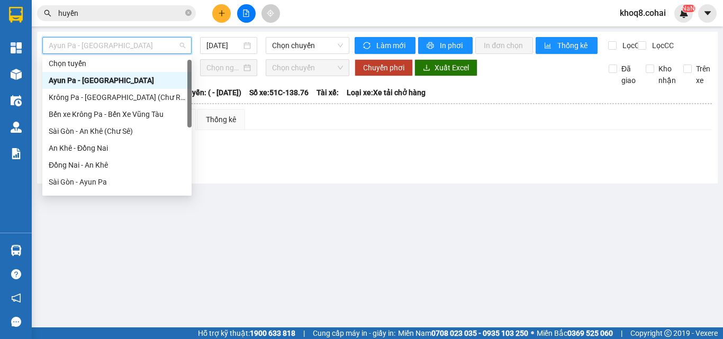
drag, startPoint x: 190, startPoint y: 88, endPoint x: 176, endPoint y: 151, distance: 65.0
click at [176, 151] on div "Chọn tuyến [GEOGRAPHIC_DATA] - [GEOGRAPHIC_DATA] [GEOGRAPHIC_DATA] - [GEOGRAPHI…" at bounding box center [116, 125] width 149 height 135
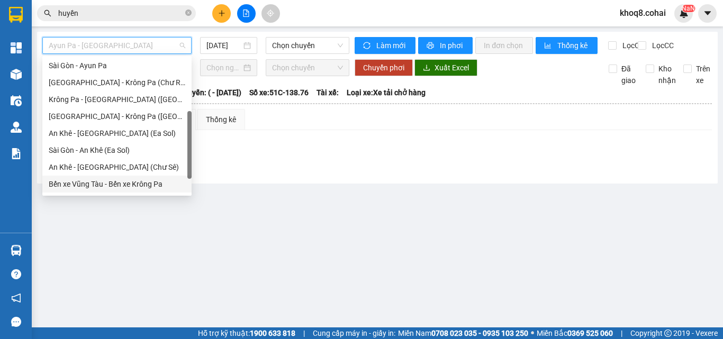
click at [166, 212] on body "Kết quả tìm kiếm ( 1288 ) Bộ lọc Ngày tạo đơn gần nhất Mã ĐH Trạng thái Món hàn…" at bounding box center [361, 169] width 723 height 339
click at [121, 114] on div "[GEOGRAPHIC_DATA] - Krông Pa ([GEOGRAPHIC_DATA])" at bounding box center [117, 117] width 137 height 12
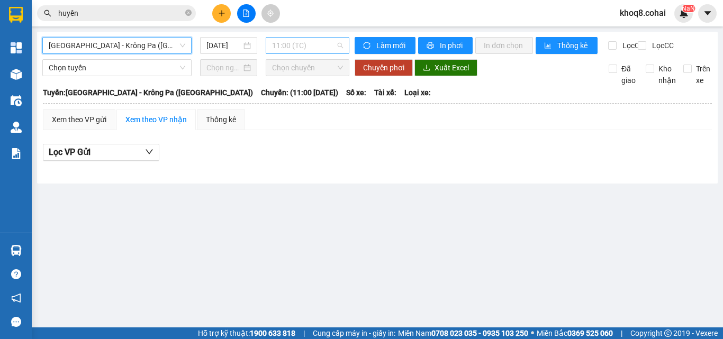
click at [328, 43] on span "11:00 (TC)" at bounding box center [307, 46] width 71 height 16
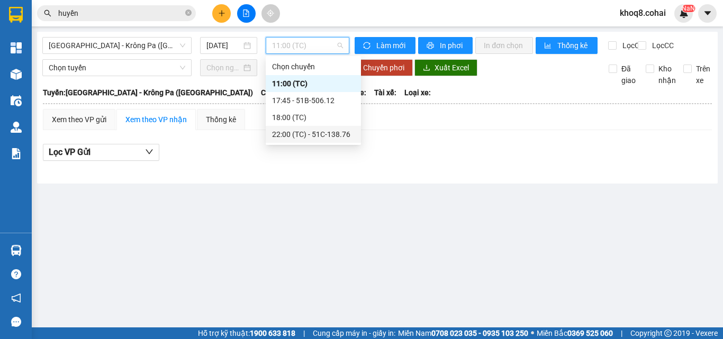
click at [336, 134] on div "22:00 (TC) - 51C-138.76" at bounding box center [313, 135] width 83 height 12
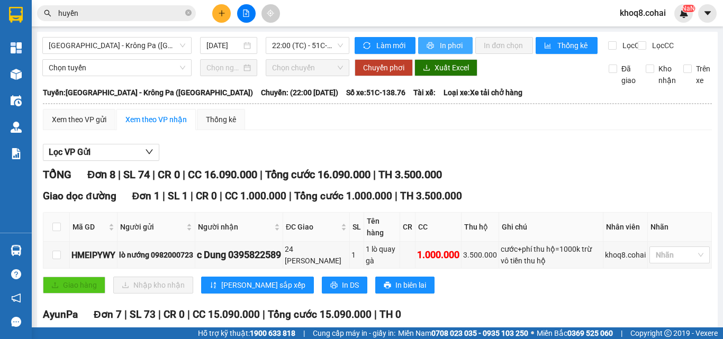
click at [458, 43] on span "In phơi" at bounding box center [452, 46] width 24 height 12
